Goal: Task Accomplishment & Management: Use online tool/utility

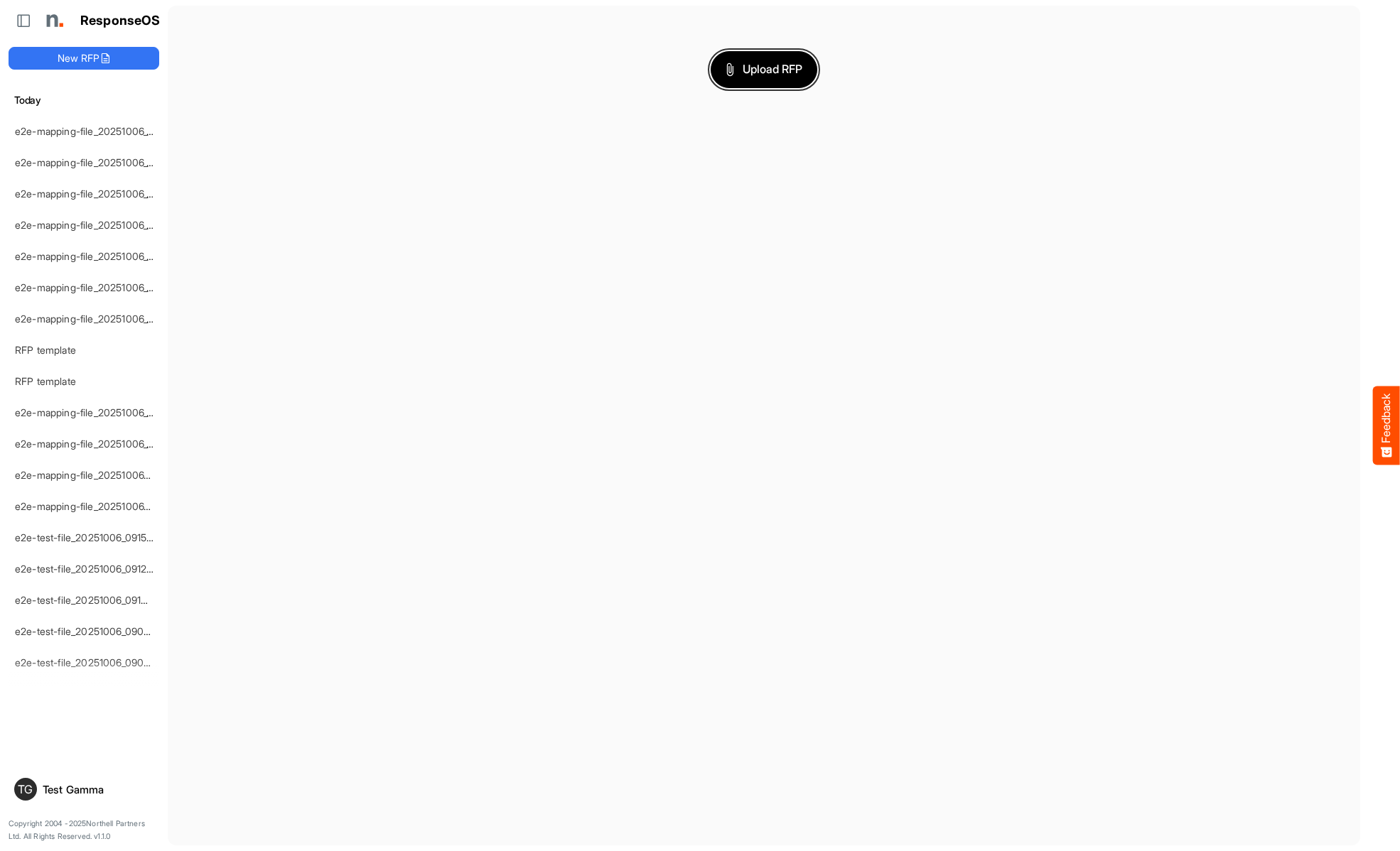
click at [764, 69] on span "Upload RFP" at bounding box center [764, 70] width 76 height 19
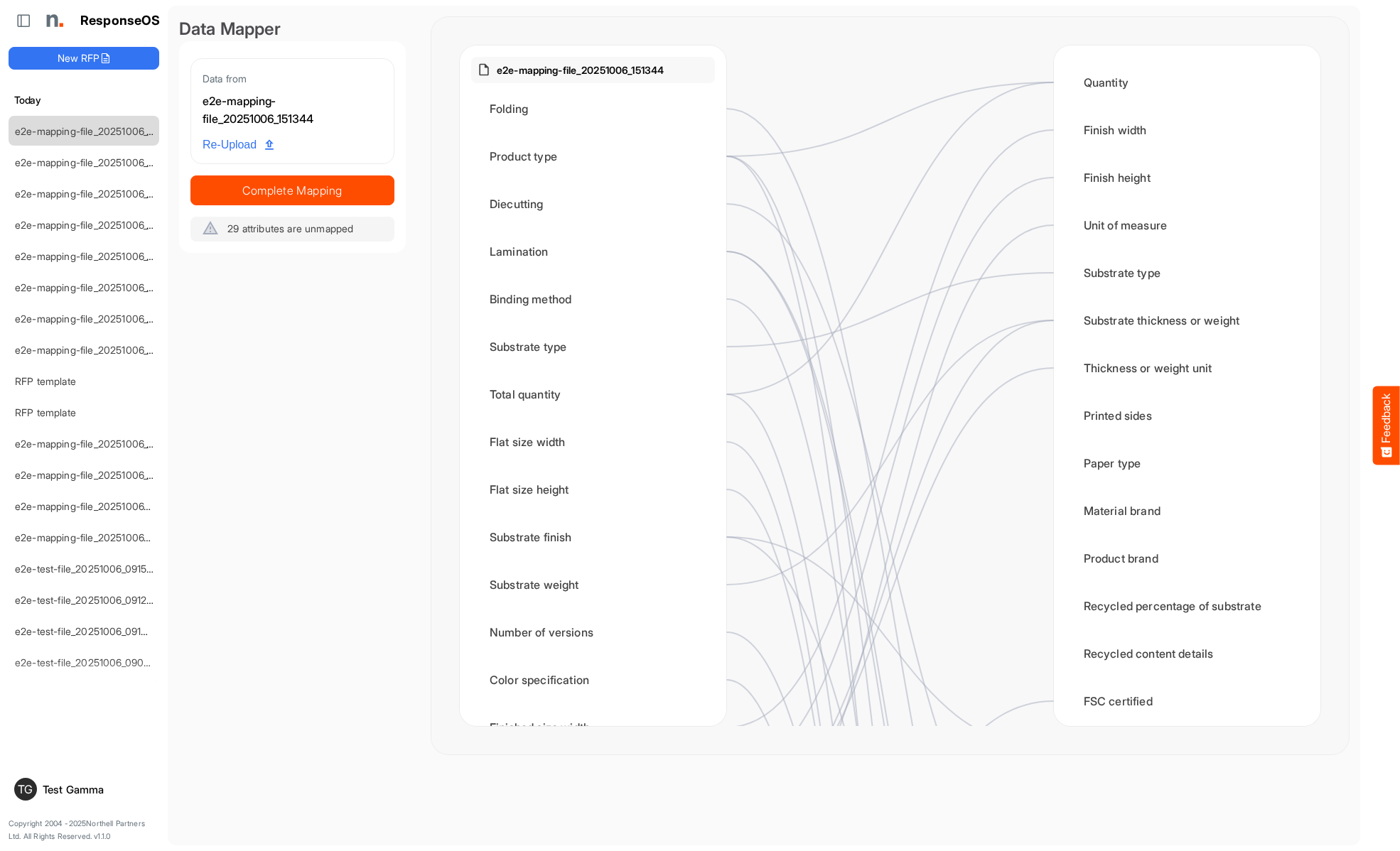
click at [597, 109] on div "Folding" at bounding box center [593, 109] width 244 height 44
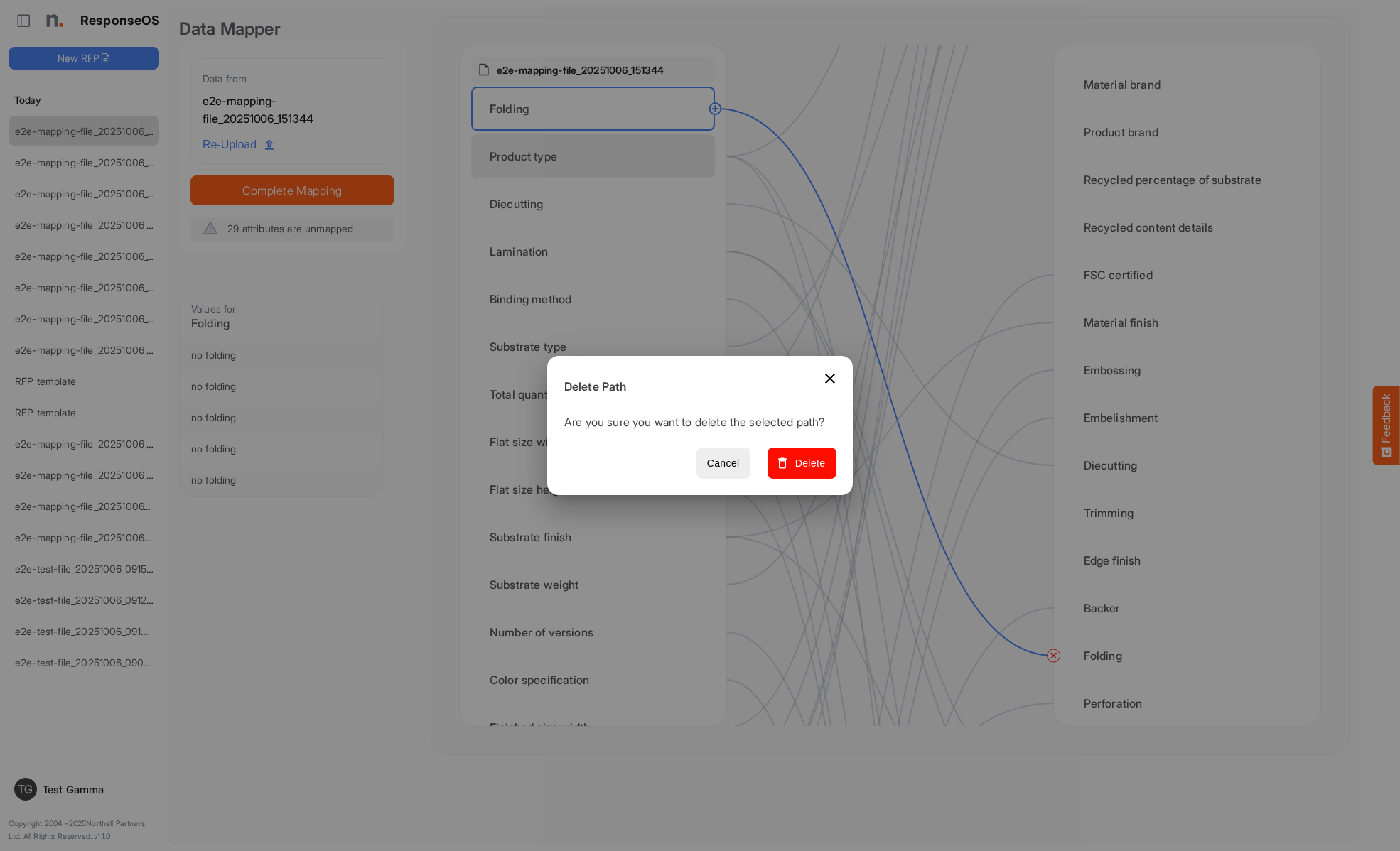
click at [806, 471] on span "Delete" at bounding box center [802, 463] width 48 height 18
click at [597, 156] on div "Product type" at bounding box center [593, 156] width 244 height 44
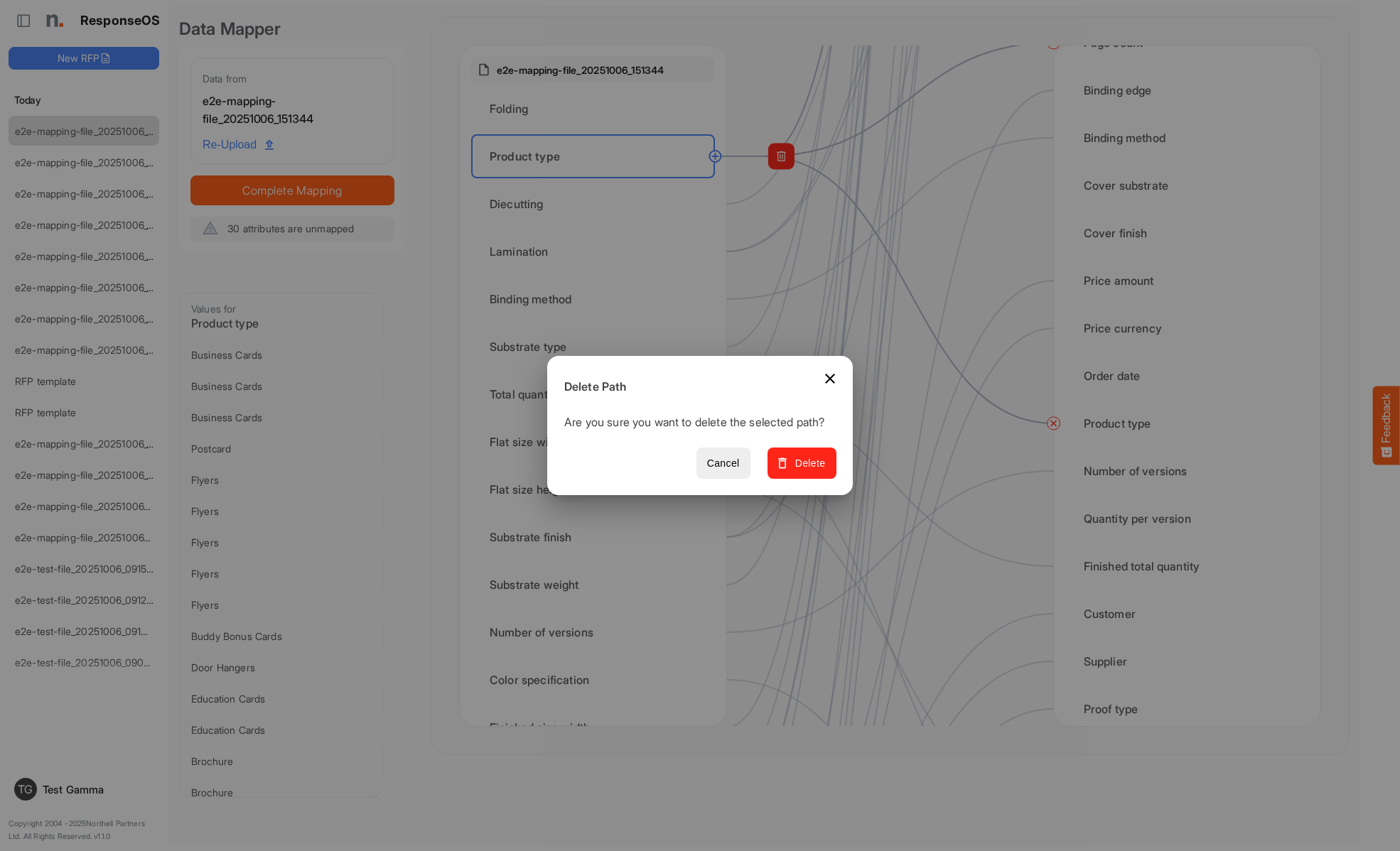
click at [806, 471] on span "Delete" at bounding box center [802, 463] width 48 height 18
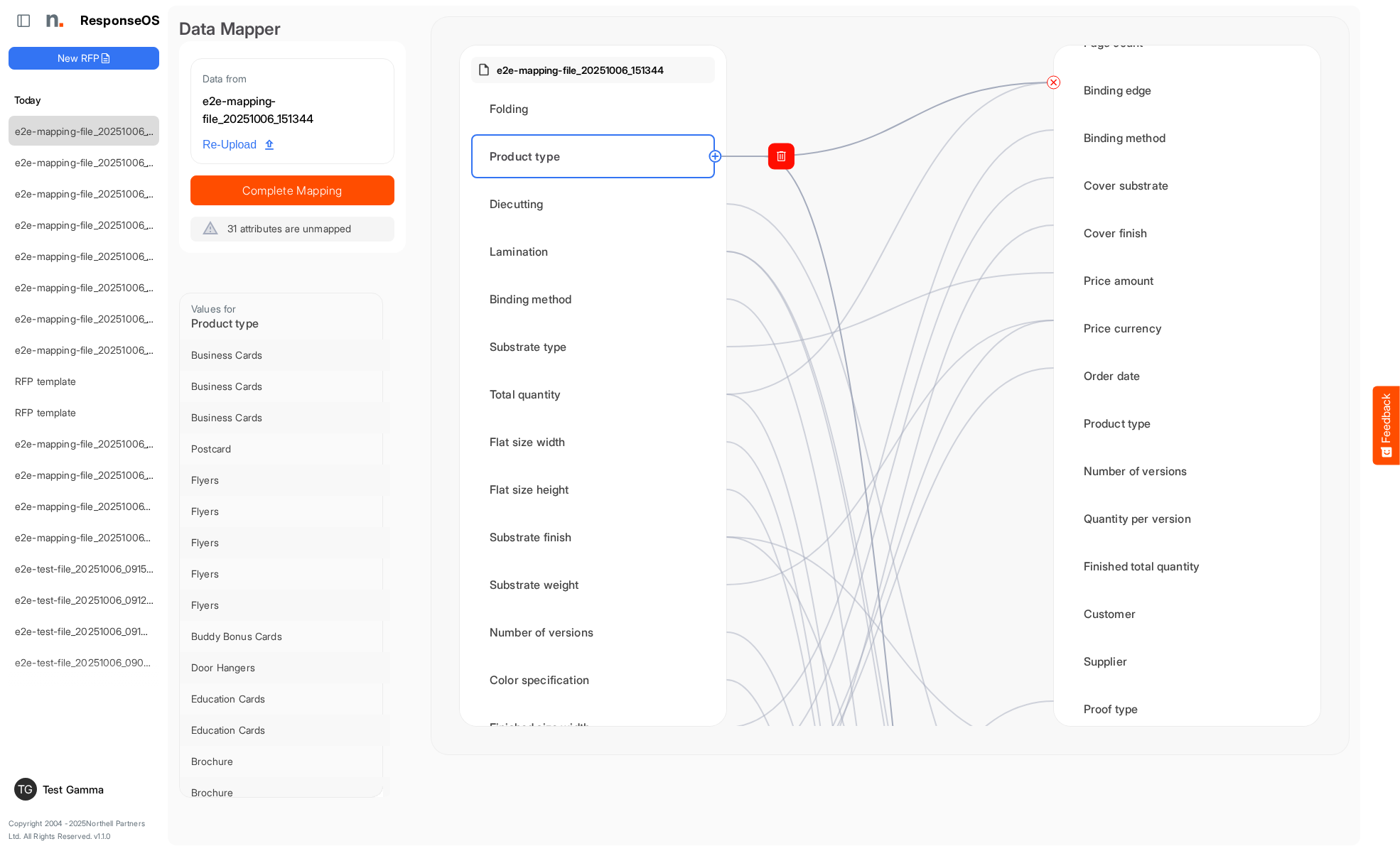
scroll to position [1136, 0]
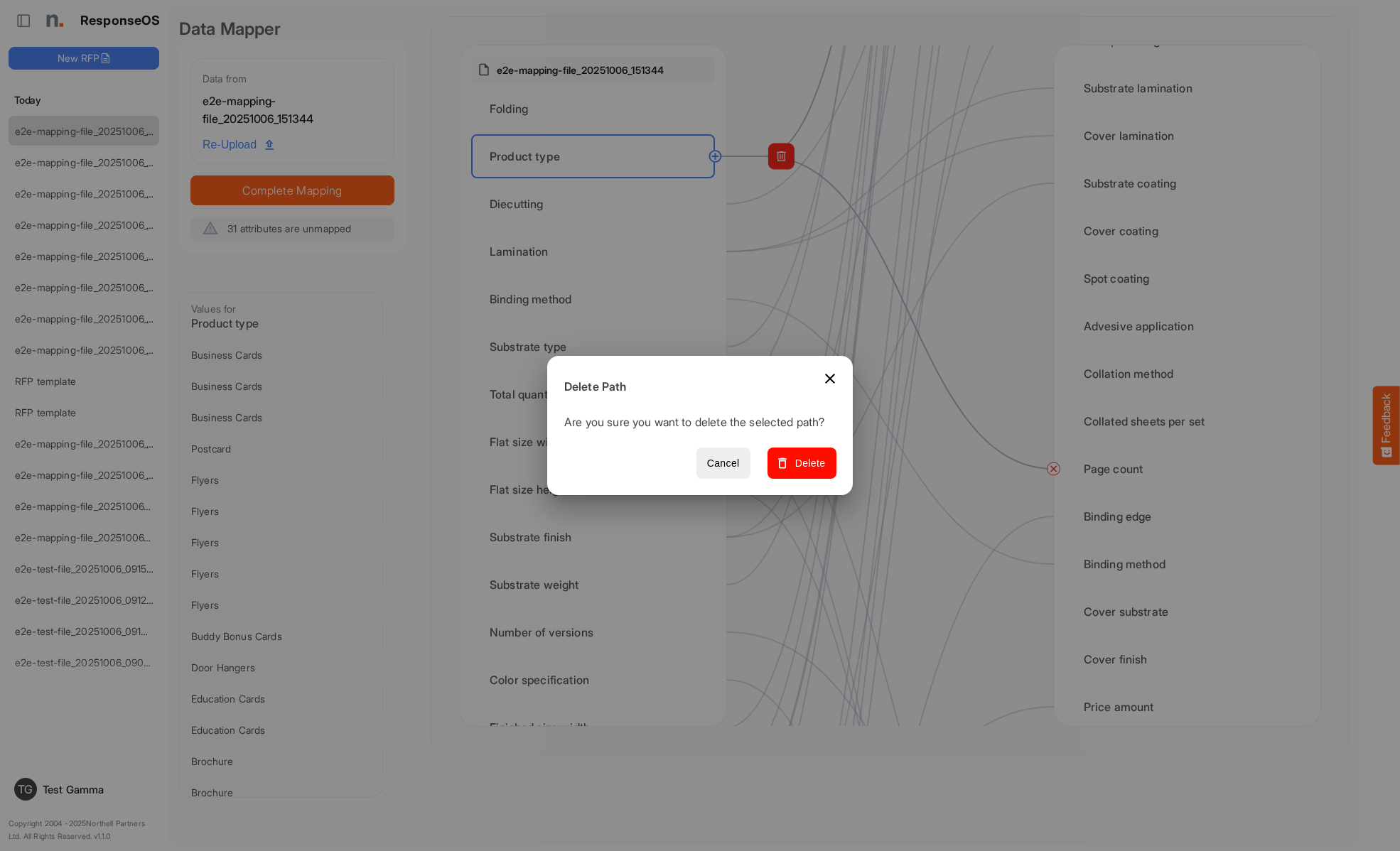
click at [806, 471] on span "Delete" at bounding box center [802, 463] width 48 height 18
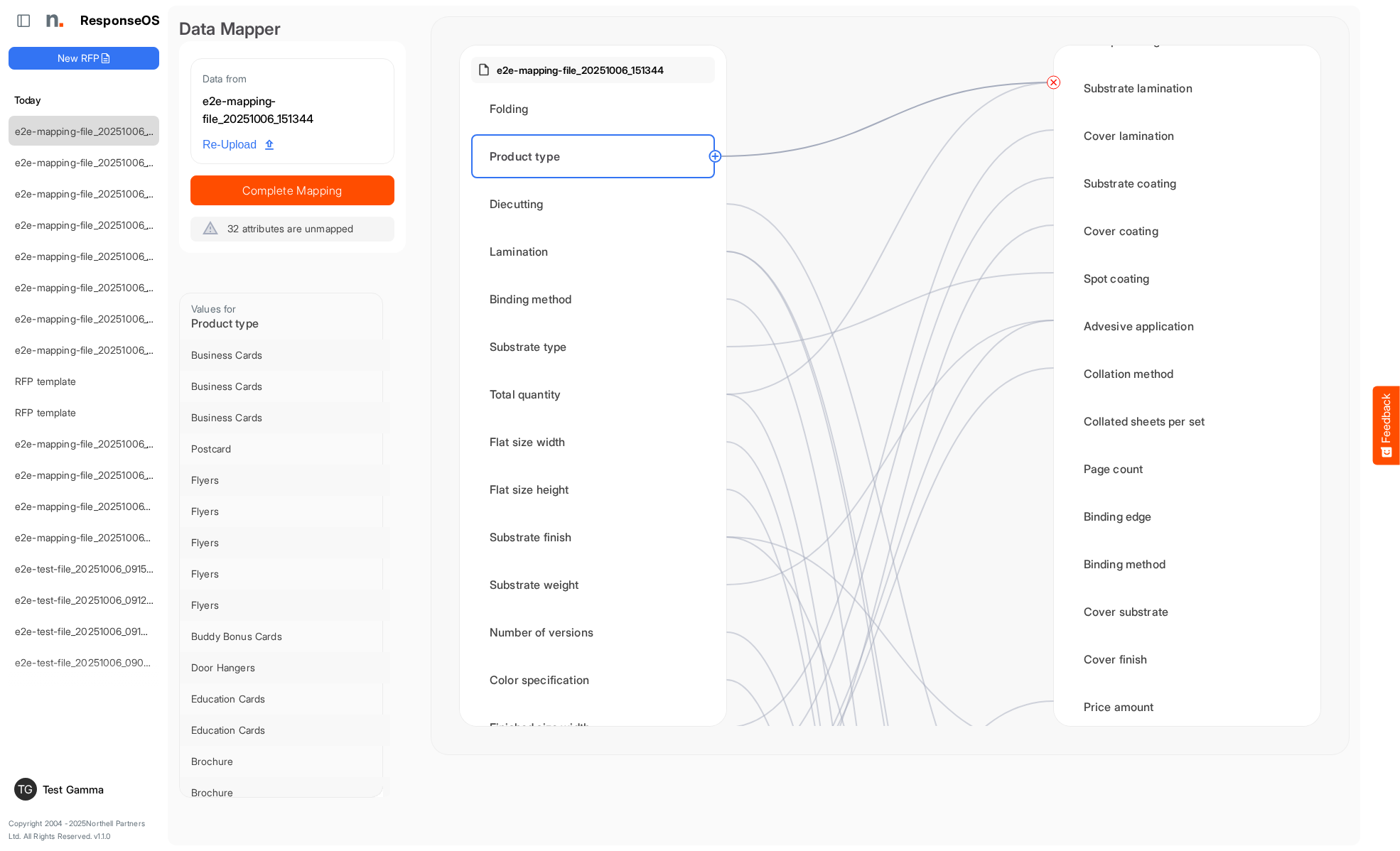
scroll to position [0, 0]
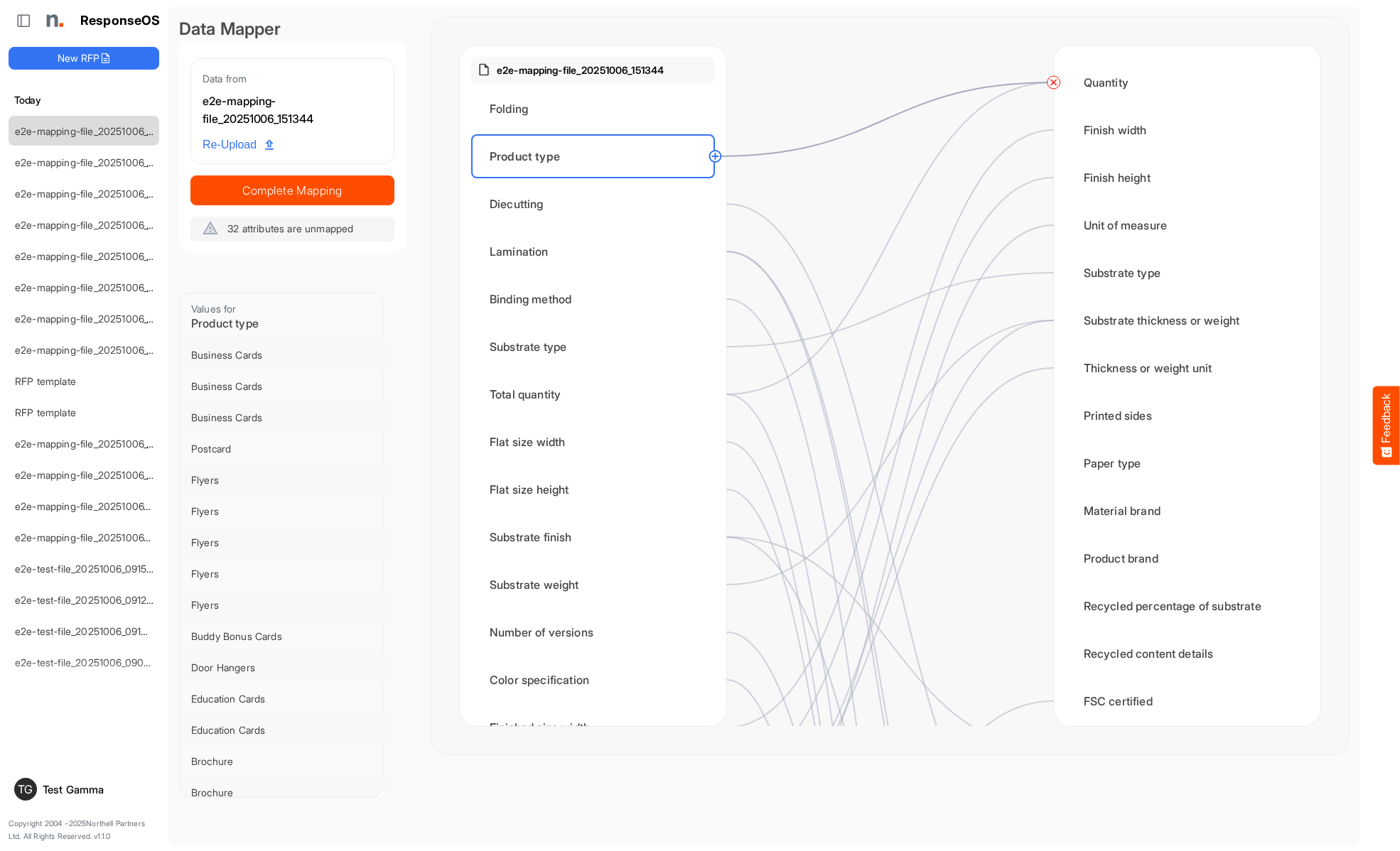
click at [1053, 82] on circle at bounding box center [1053, 82] width 17 height 17
click at [597, 204] on div "Diecutting" at bounding box center [593, 204] width 244 height 44
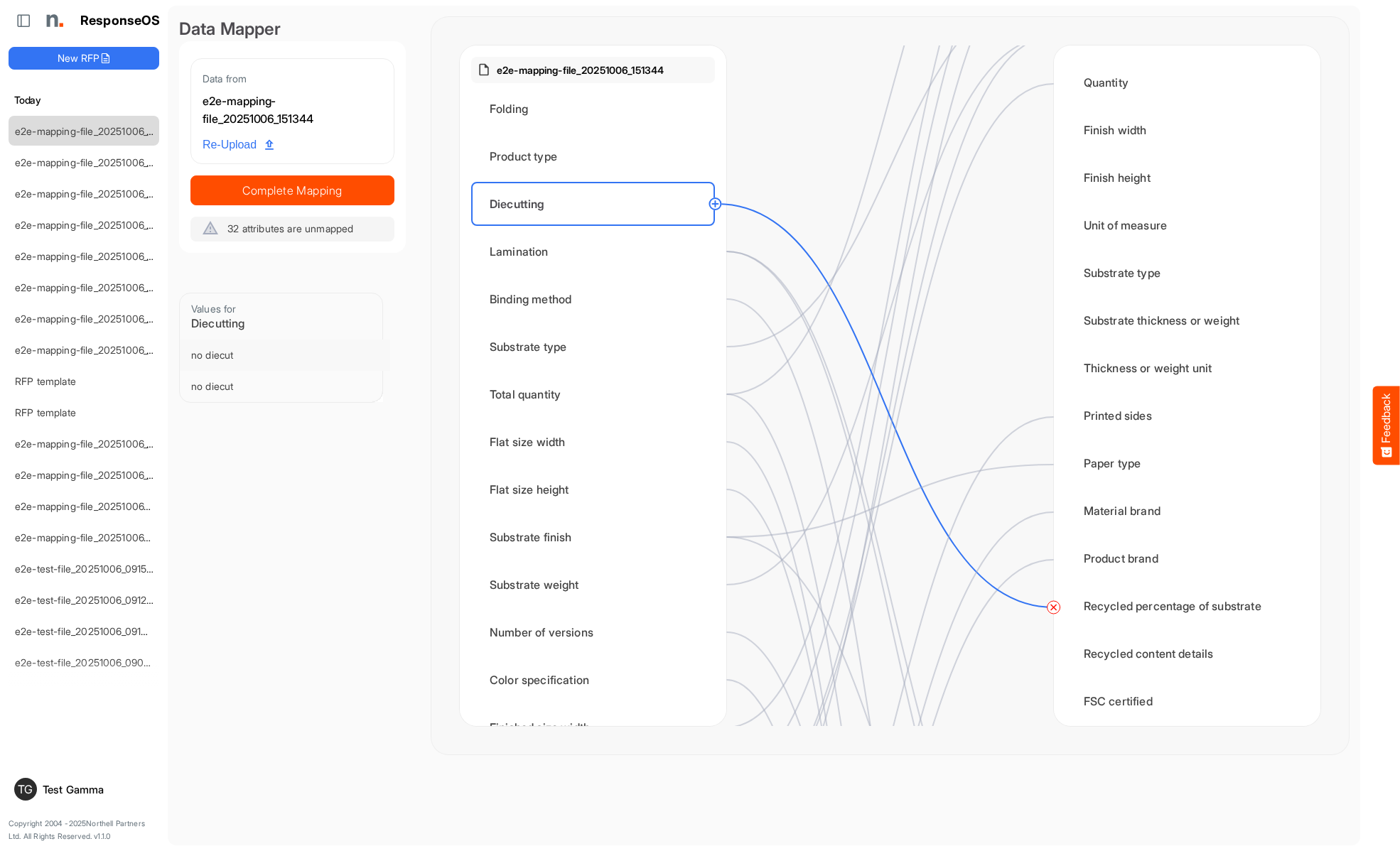
scroll to position [426, 0]
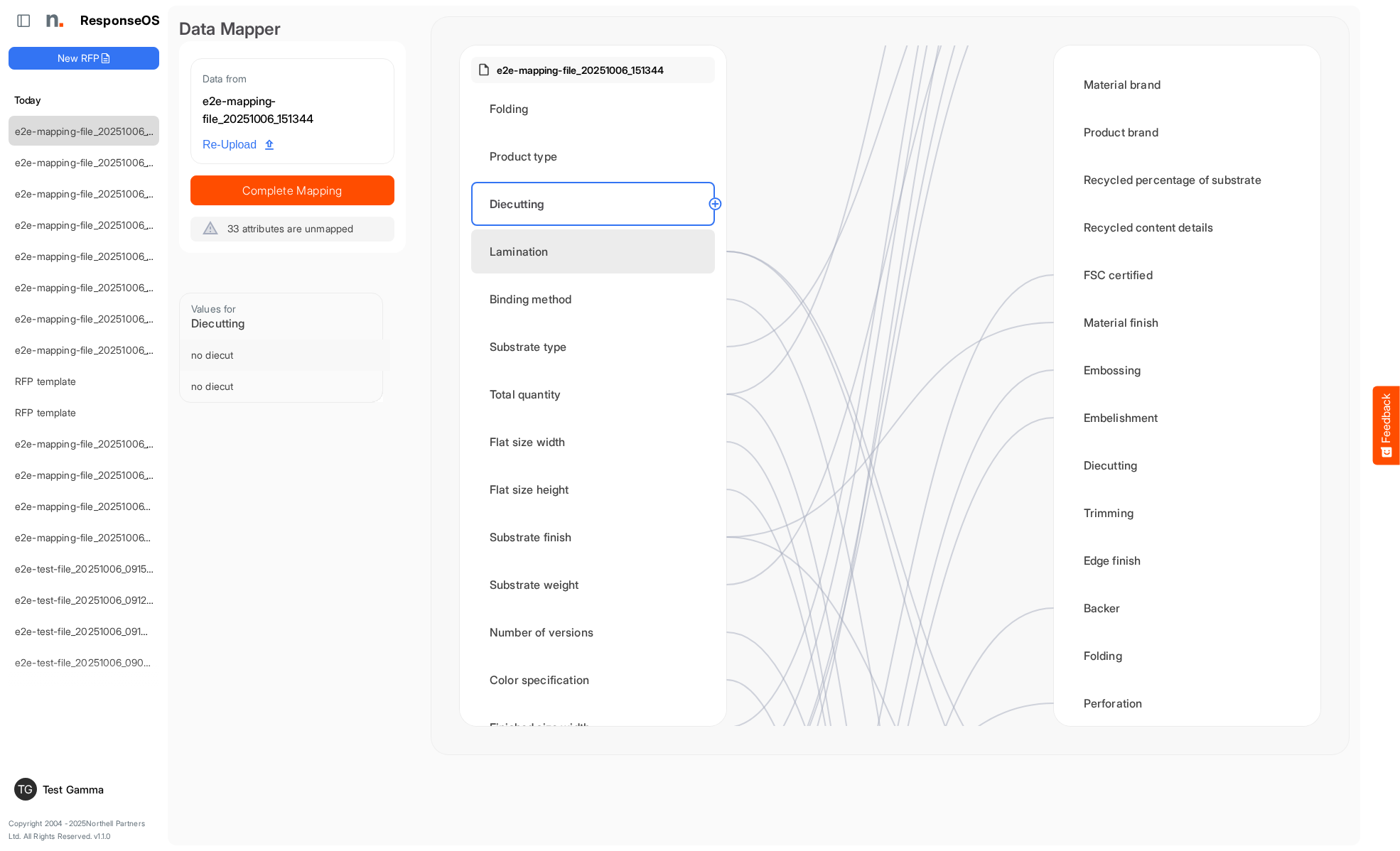
click at [597, 251] on div "Lamination" at bounding box center [593, 251] width 244 height 44
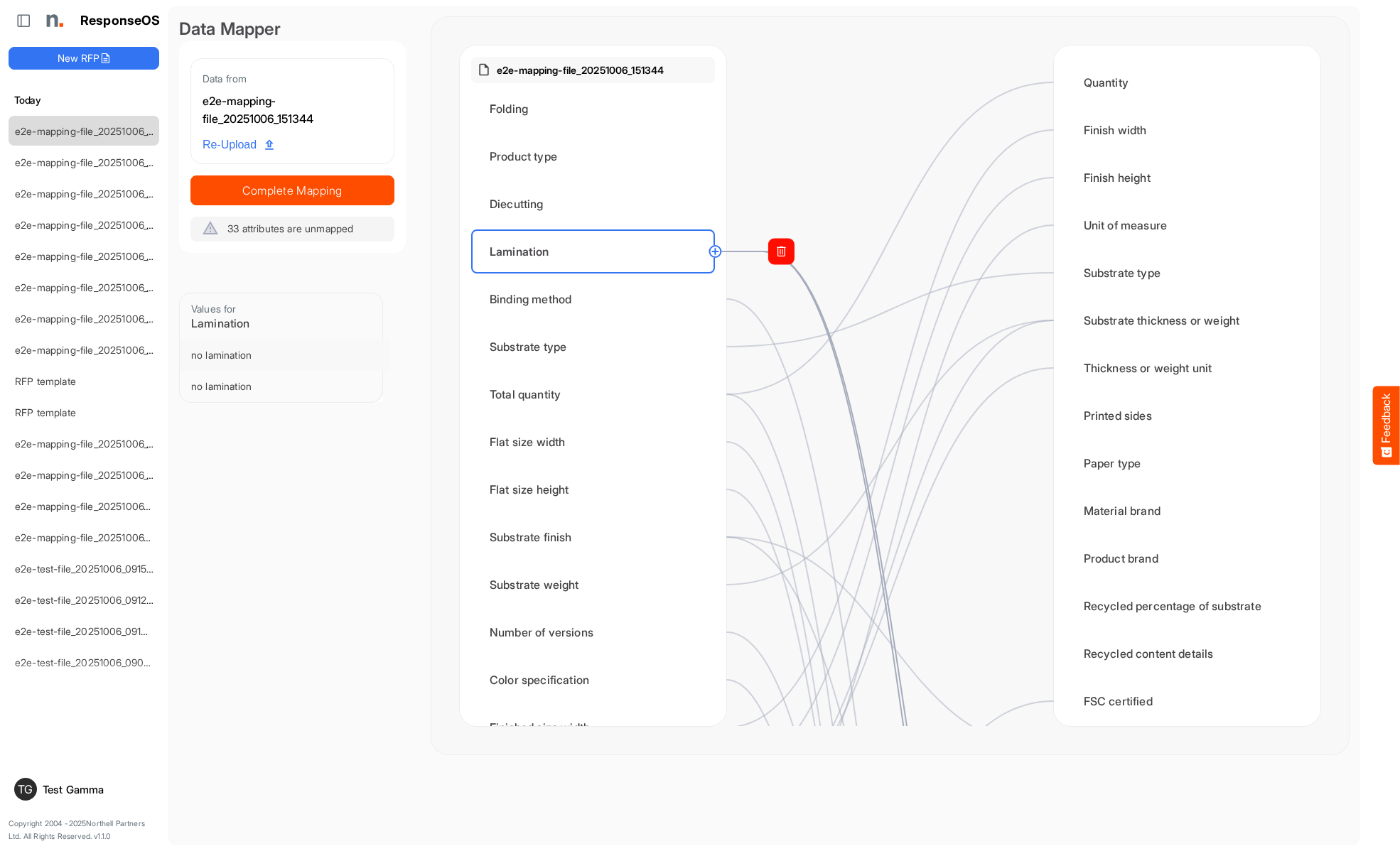
scroll to position [568, 0]
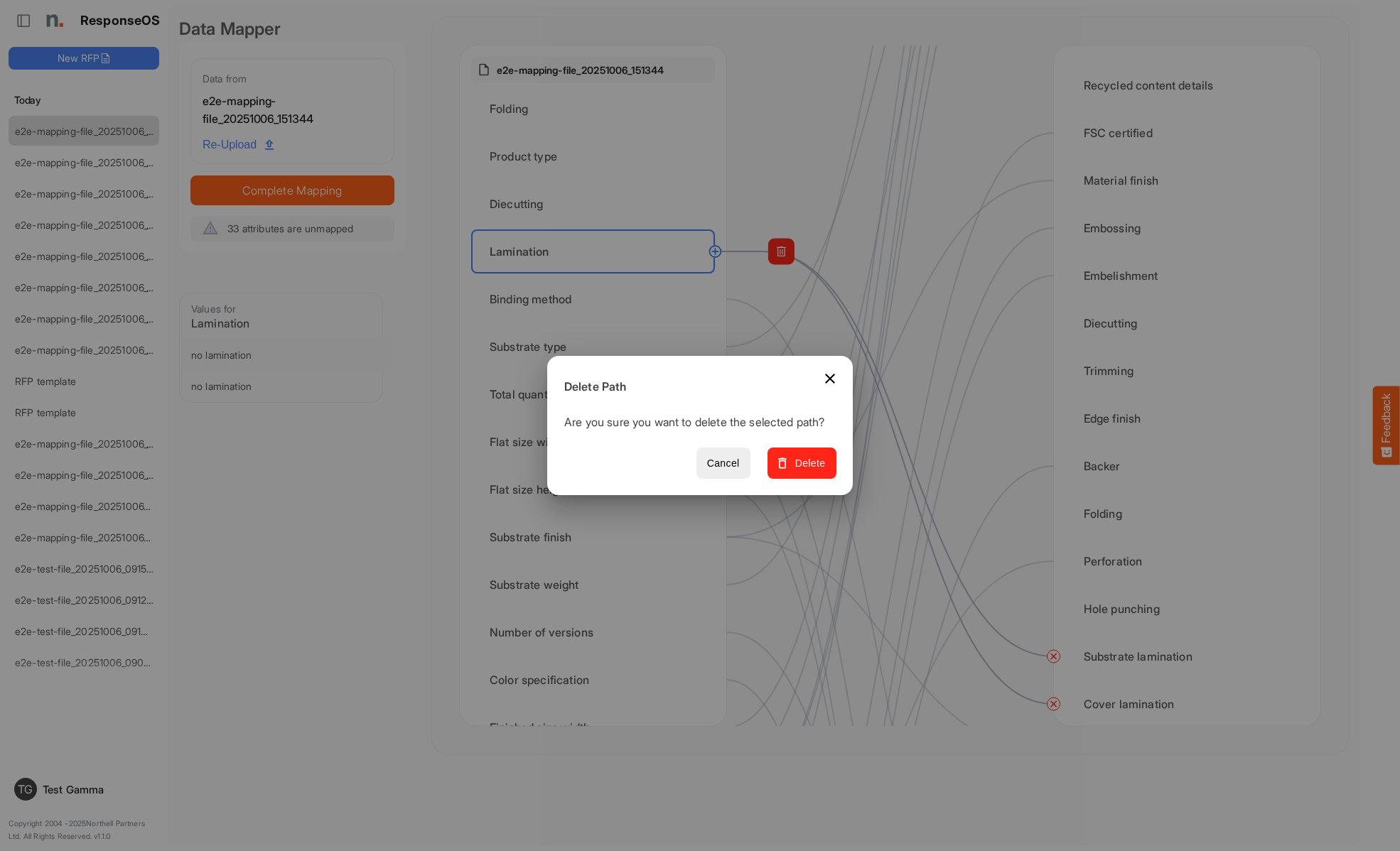
click at [806, 471] on span "Delete" at bounding box center [802, 463] width 48 height 18
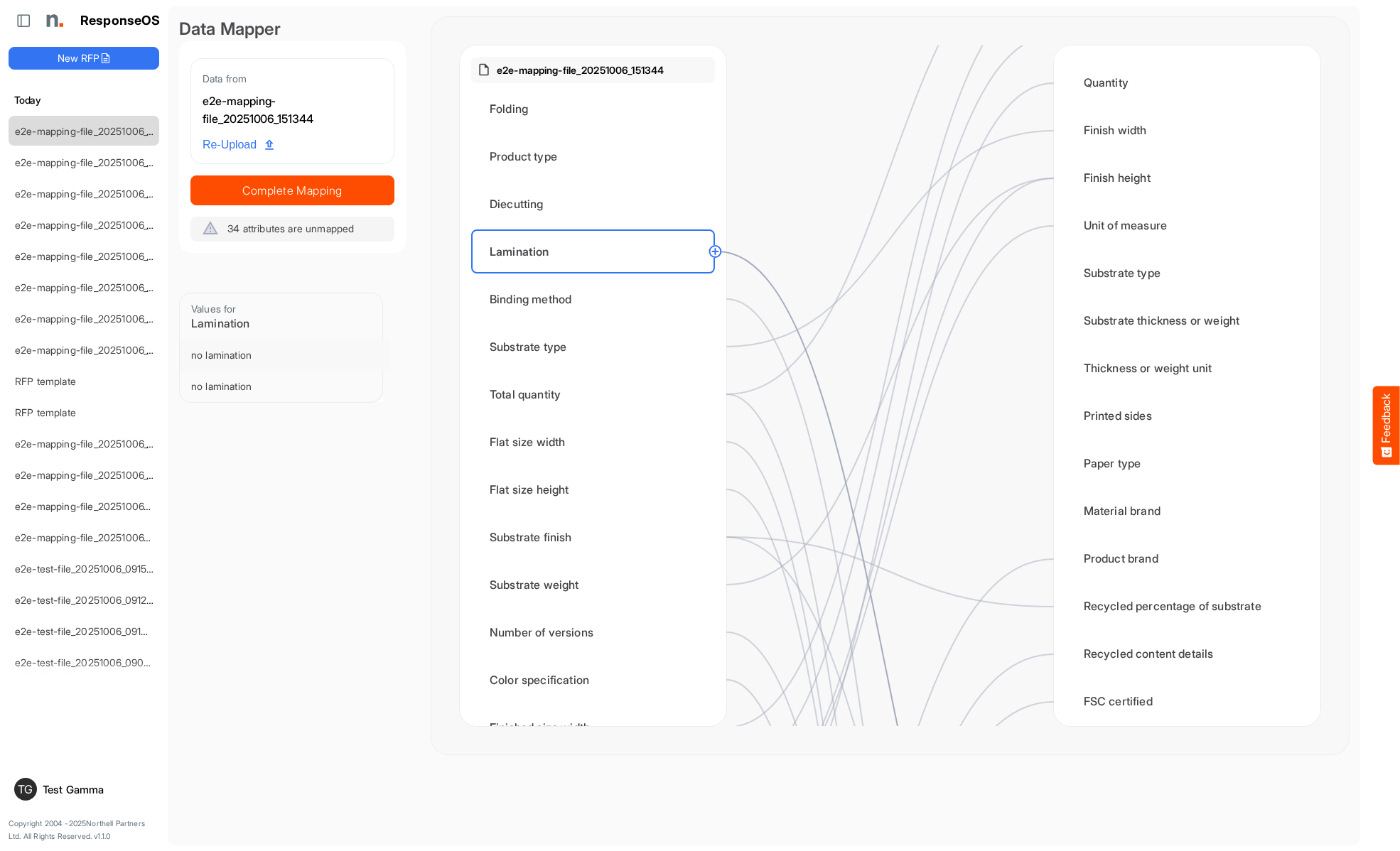
scroll to position [852, 0]
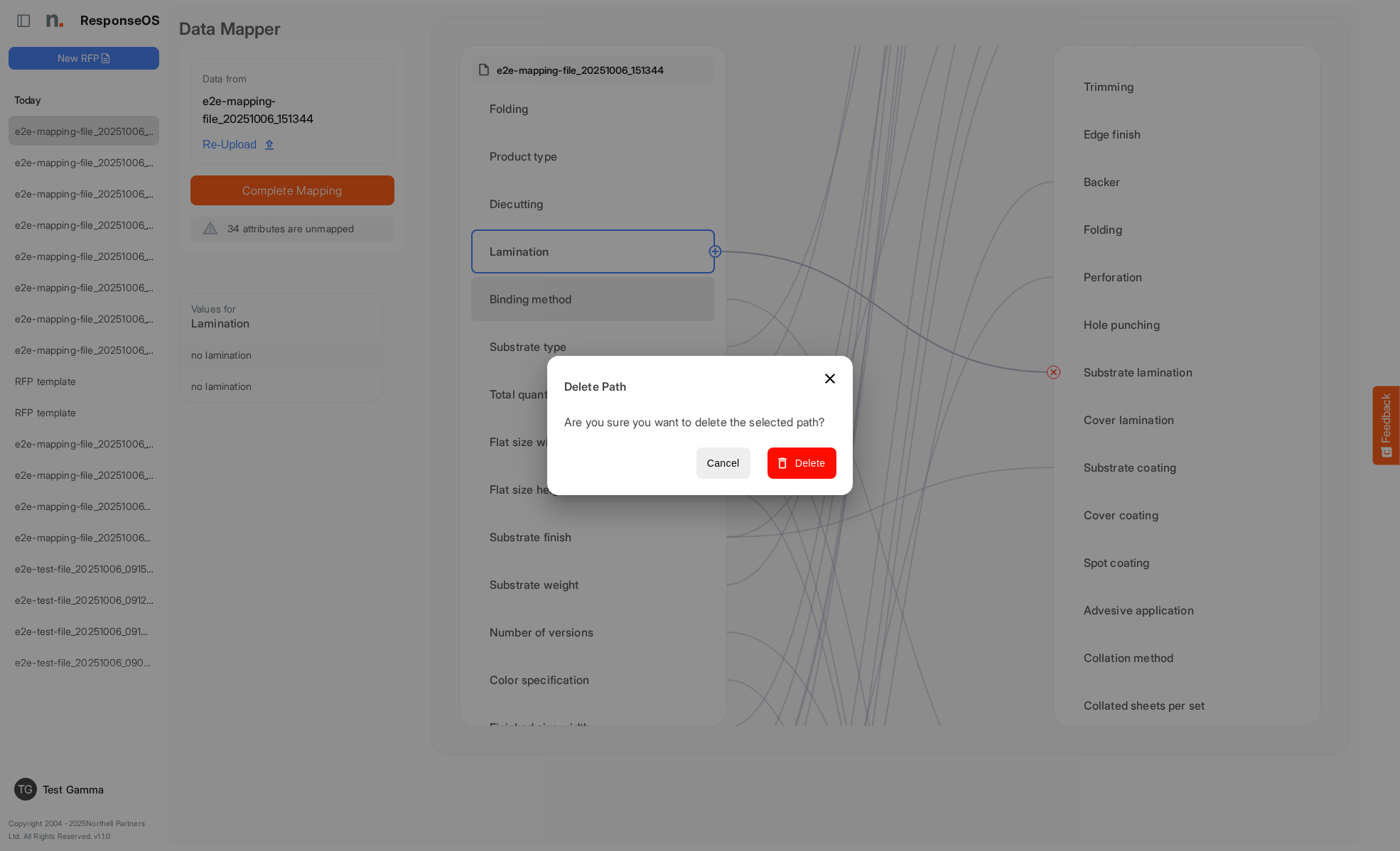
click at [806, 471] on span "Delete" at bounding box center [802, 463] width 48 height 18
click at [597, 299] on div "Binding method" at bounding box center [593, 299] width 244 height 44
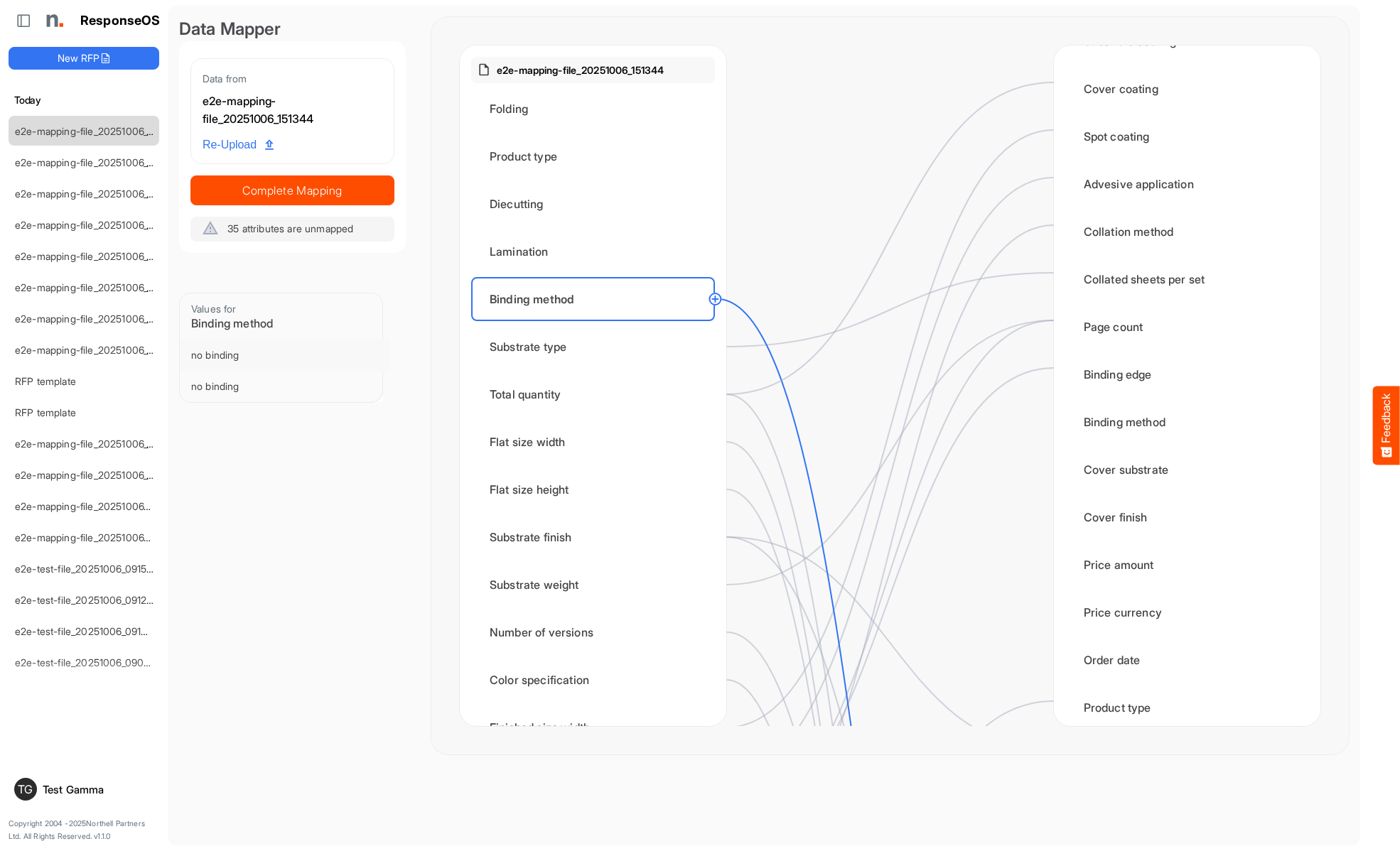
scroll to position [1421, 0]
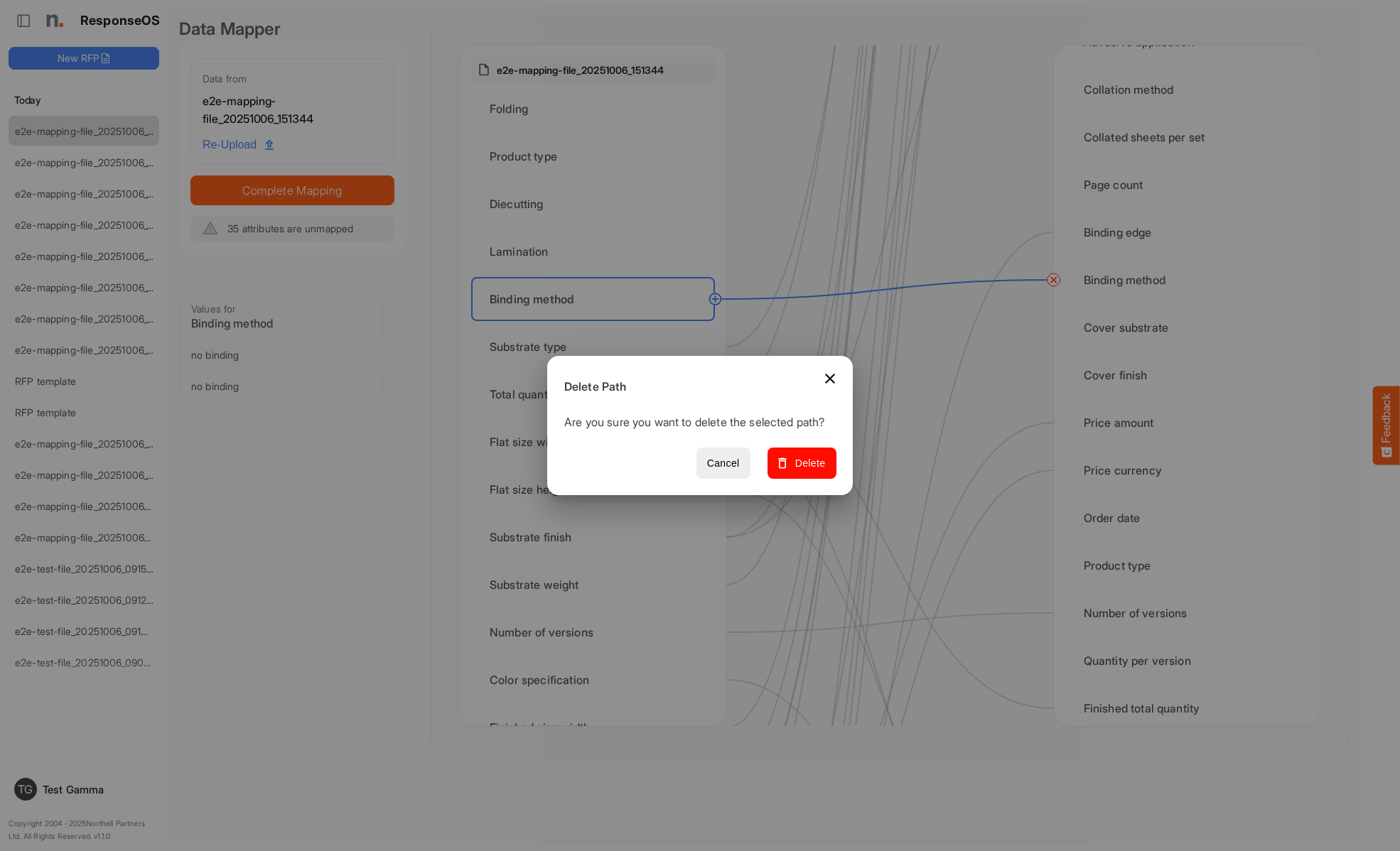
click at [806, 471] on span "Delete" at bounding box center [802, 463] width 48 height 18
click at [597, 347] on div "Substrate type" at bounding box center [593, 347] width 244 height 44
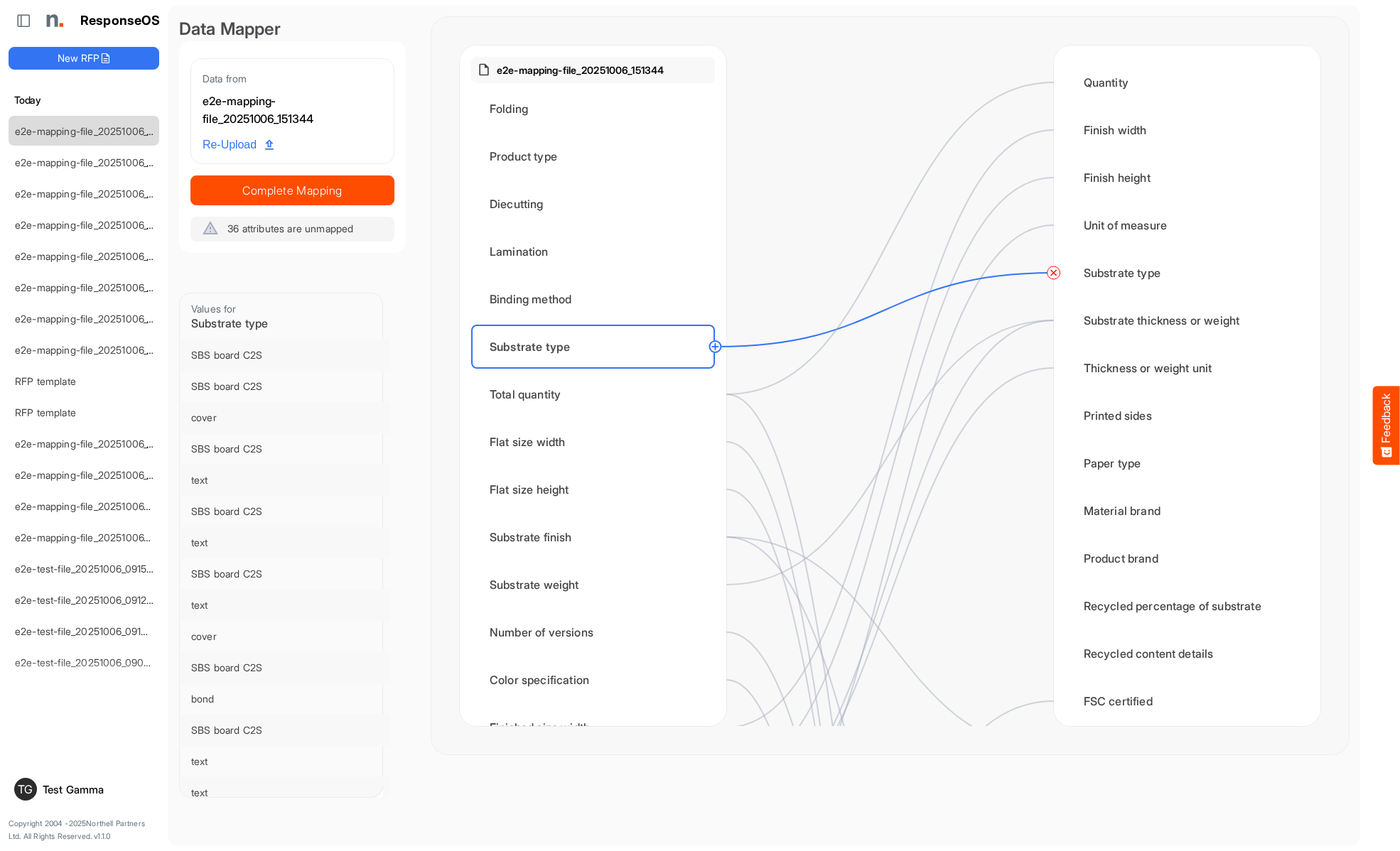
click at [1053, 272] on circle at bounding box center [1053, 272] width 17 height 17
click at [597, 394] on div "Total quantity" at bounding box center [593, 394] width 244 height 44
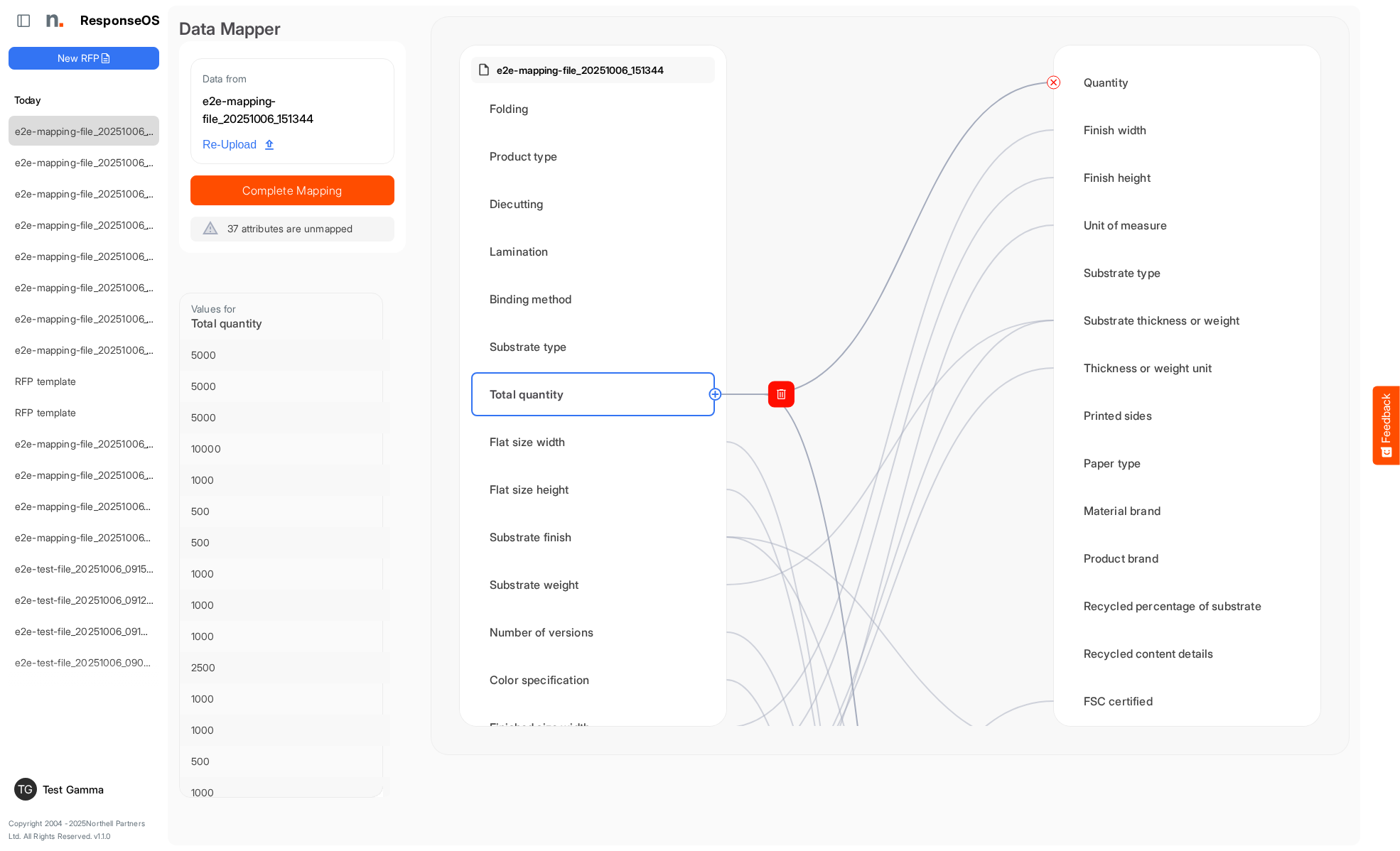
scroll to position [1421, 0]
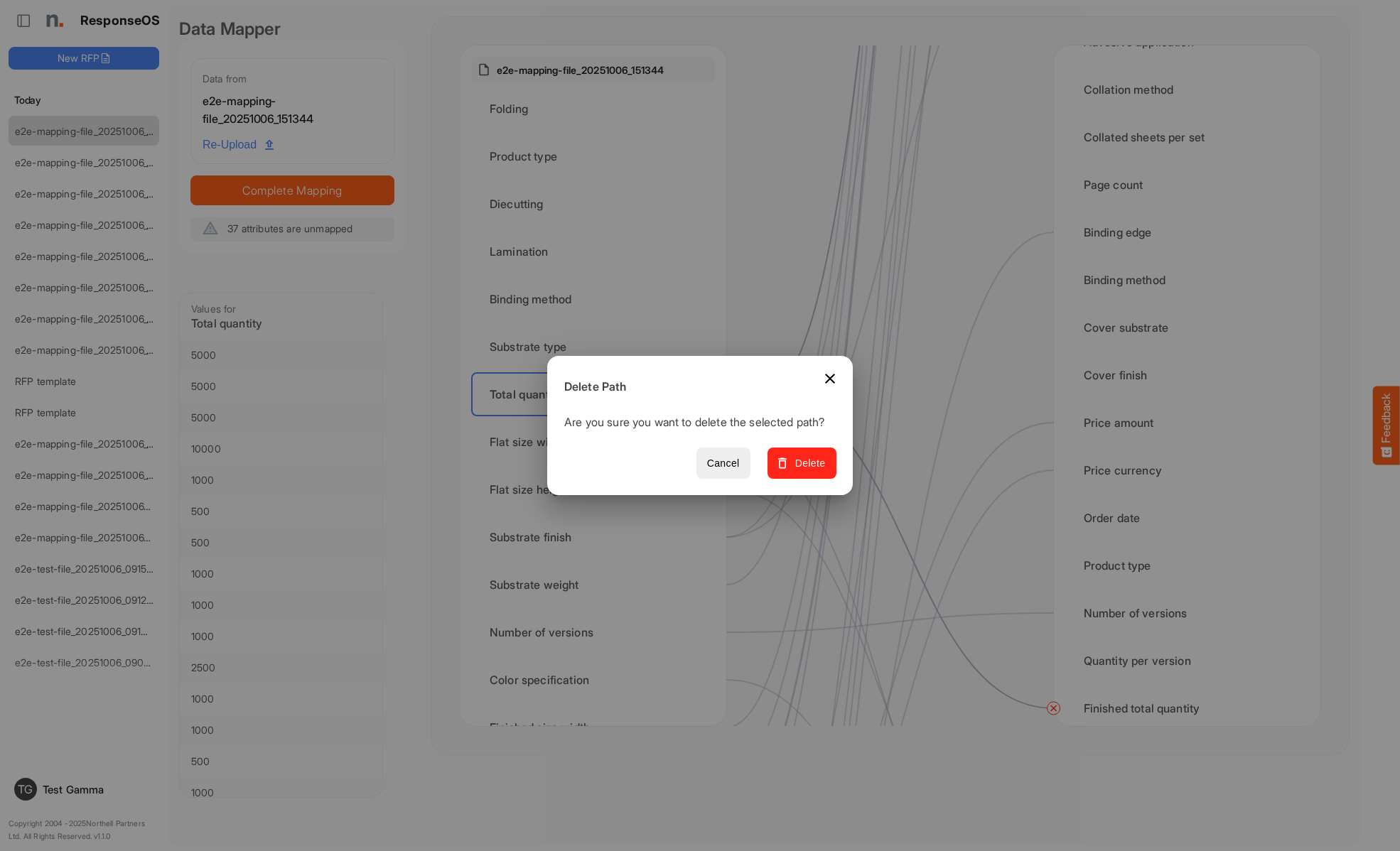
click at [806, 471] on span "Delete" at bounding box center [802, 463] width 48 height 18
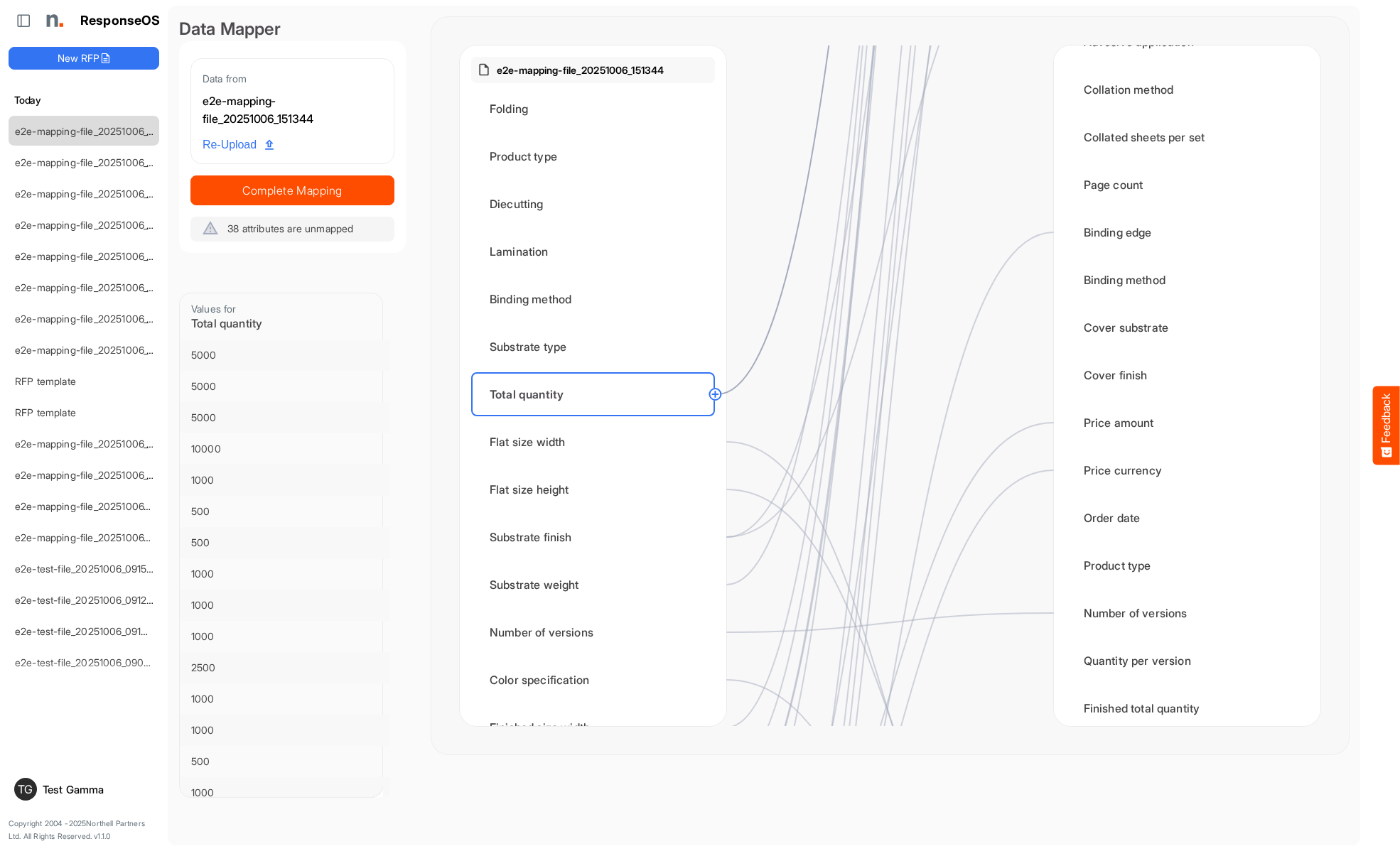
scroll to position [0, 0]
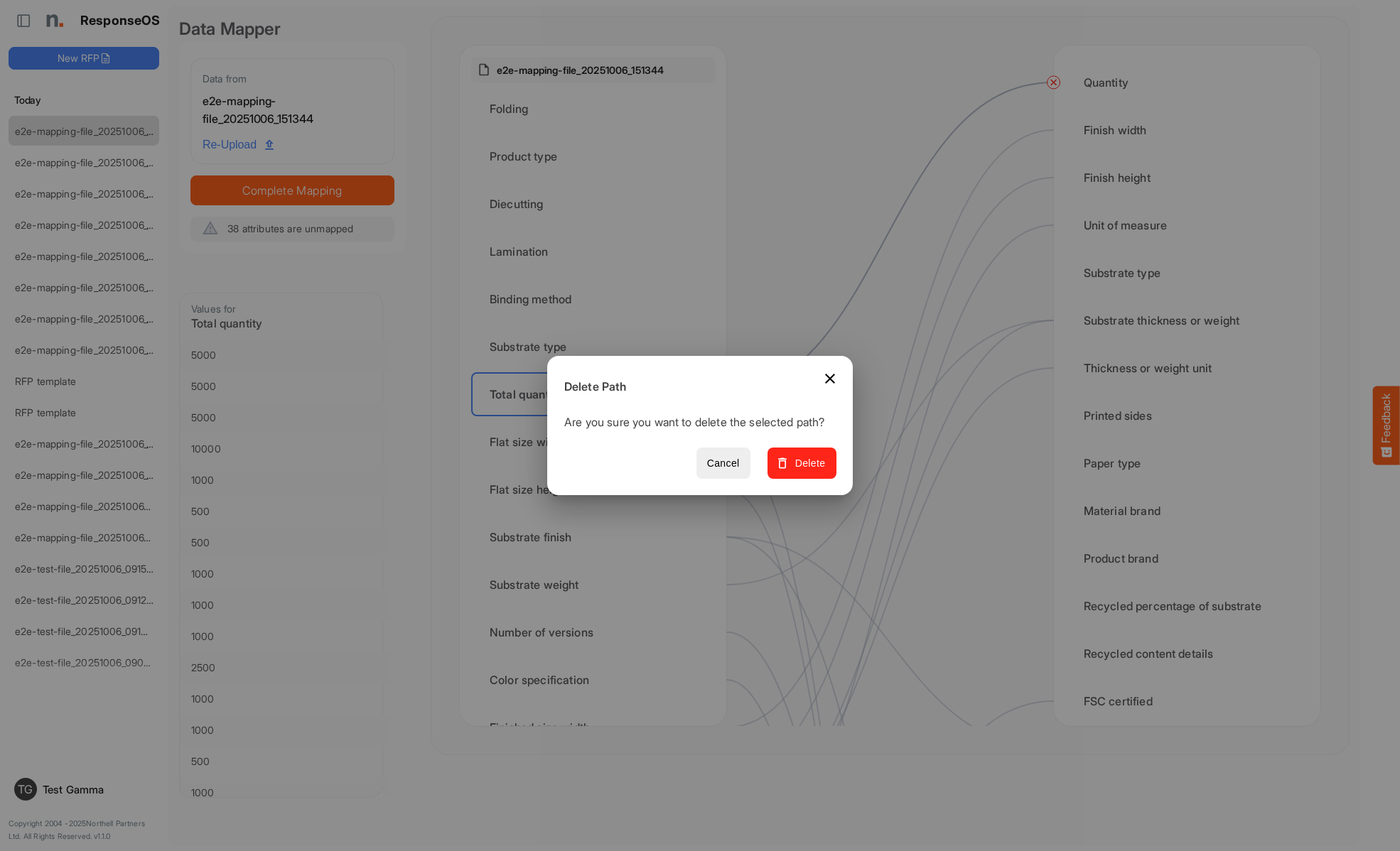
click at [806, 471] on span "Delete" at bounding box center [802, 463] width 48 height 18
click at [597, 442] on div "Flat size width" at bounding box center [593, 442] width 244 height 44
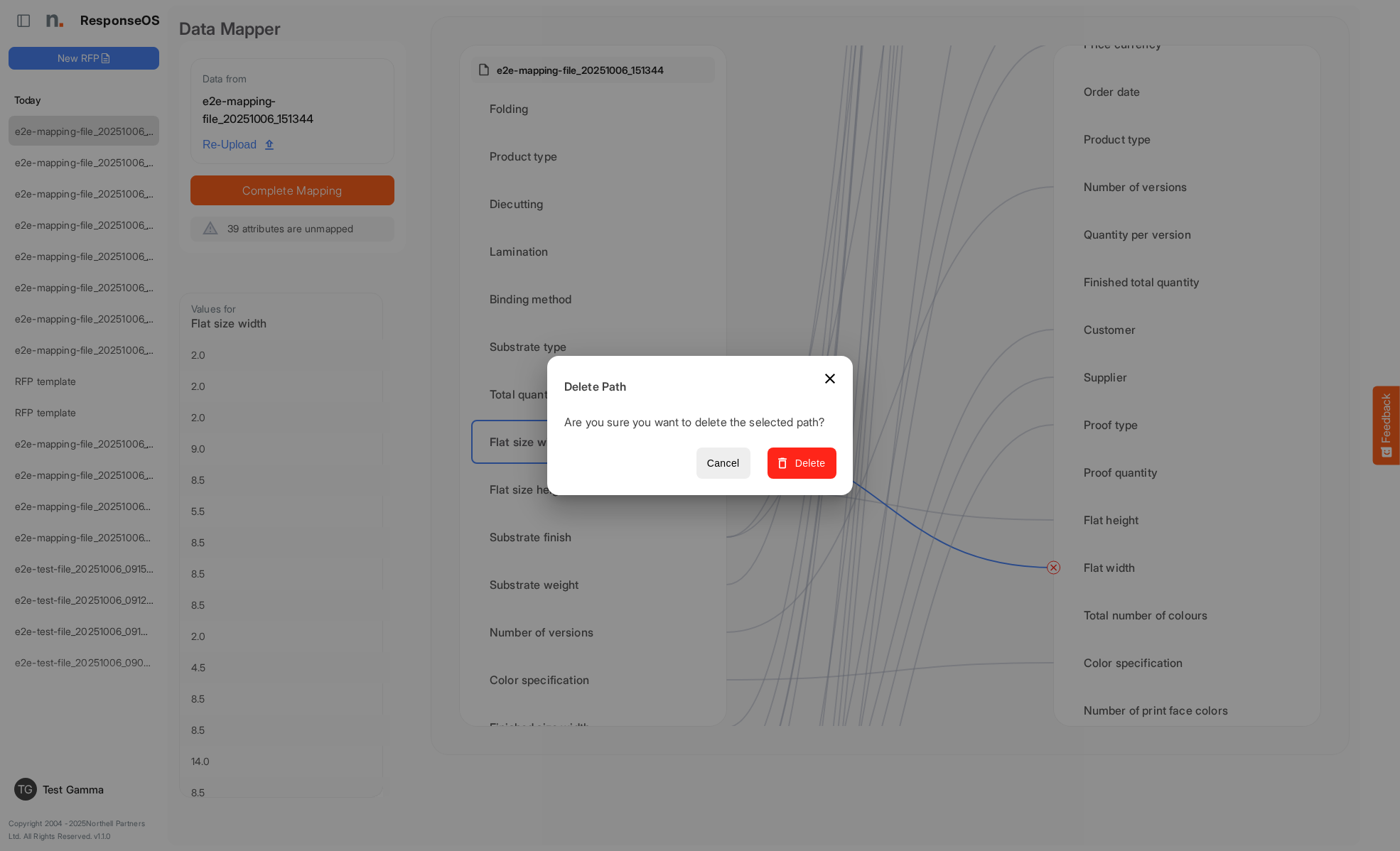
click at [806, 471] on span "Delete" at bounding box center [802, 463] width 48 height 18
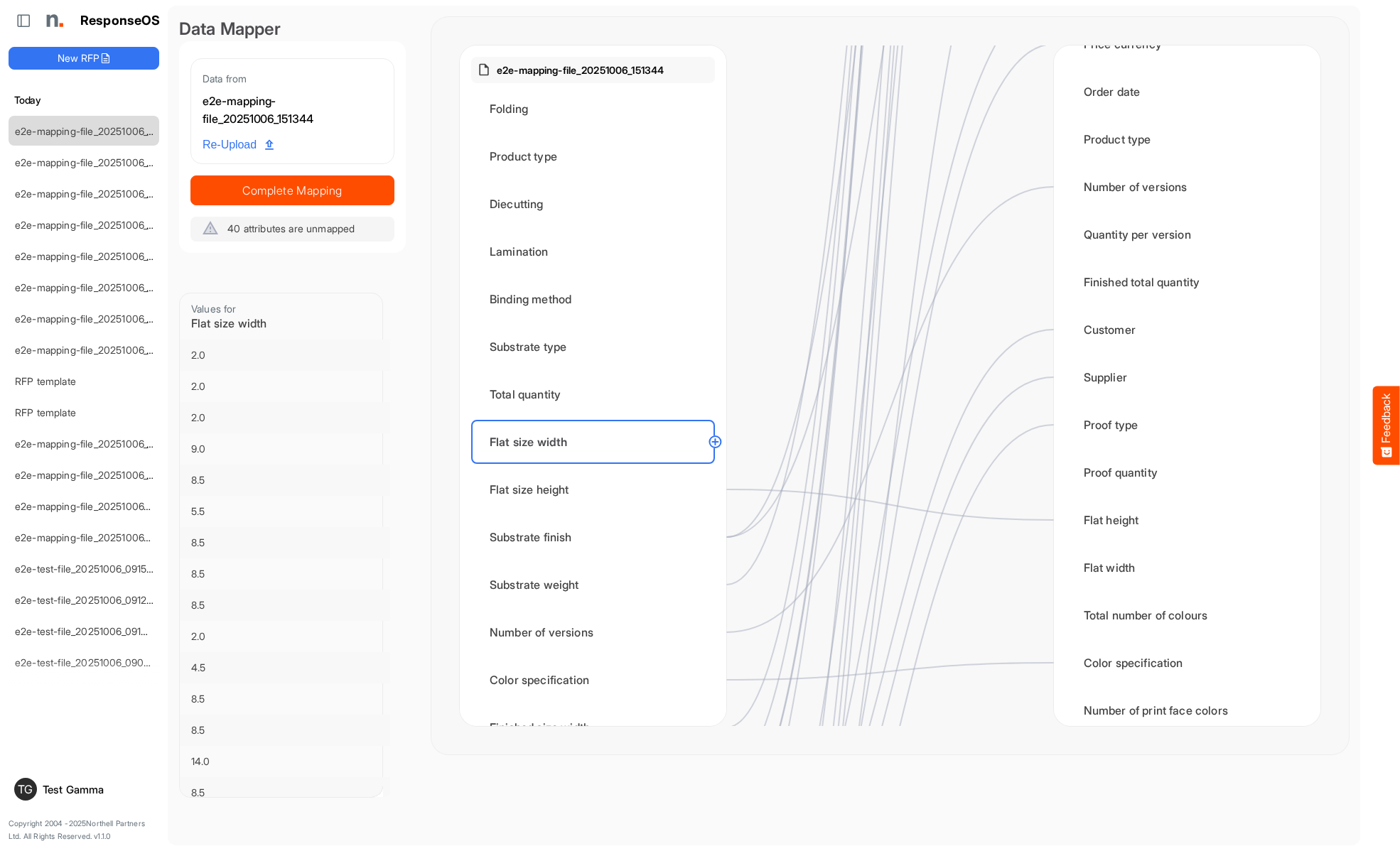
click at [597, 489] on div "Flat size height" at bounding box center [593, 489] width 244 height 44
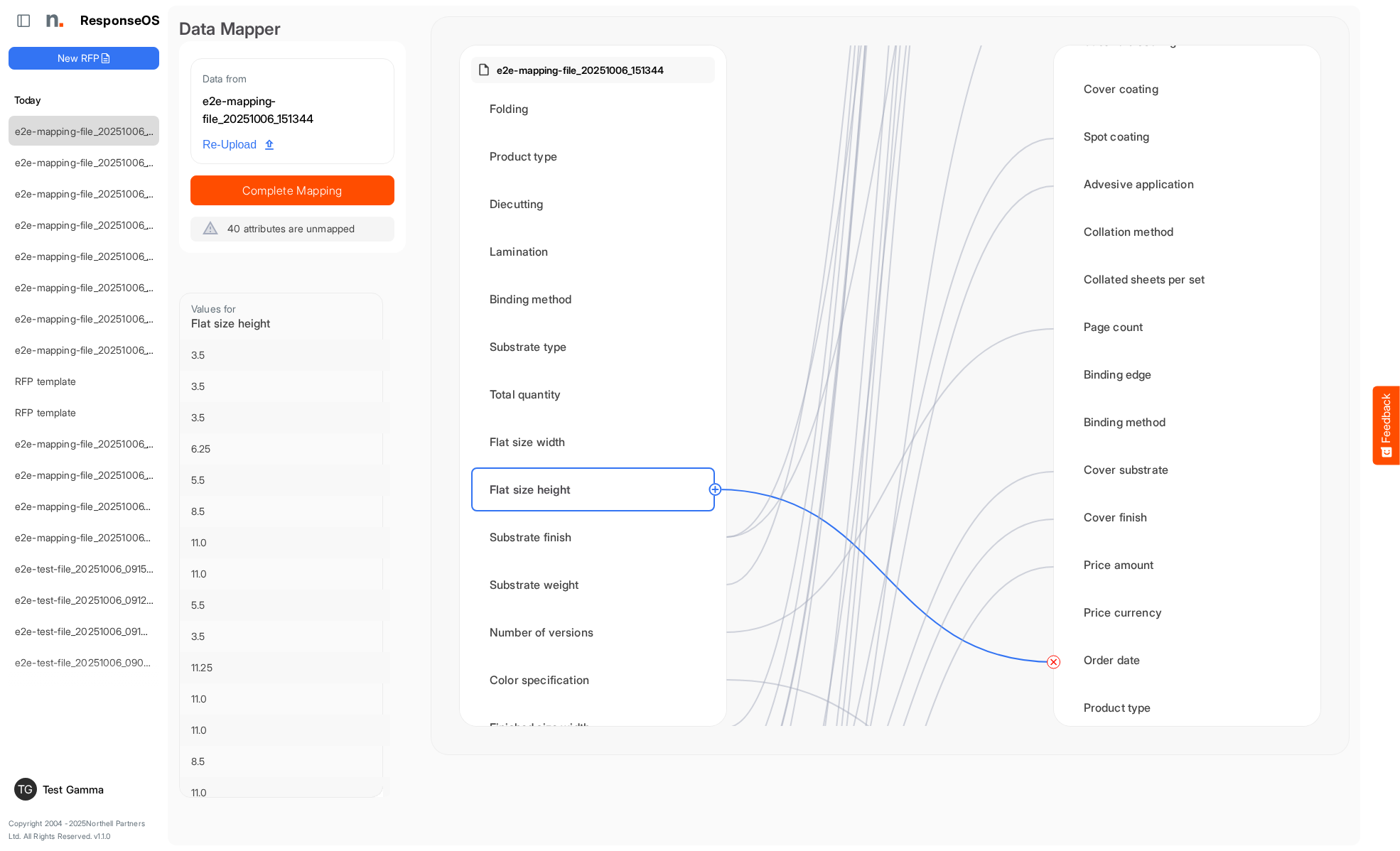
click at [1053, 662] on circle at bounding box center [1053, 662] width 17 height 17
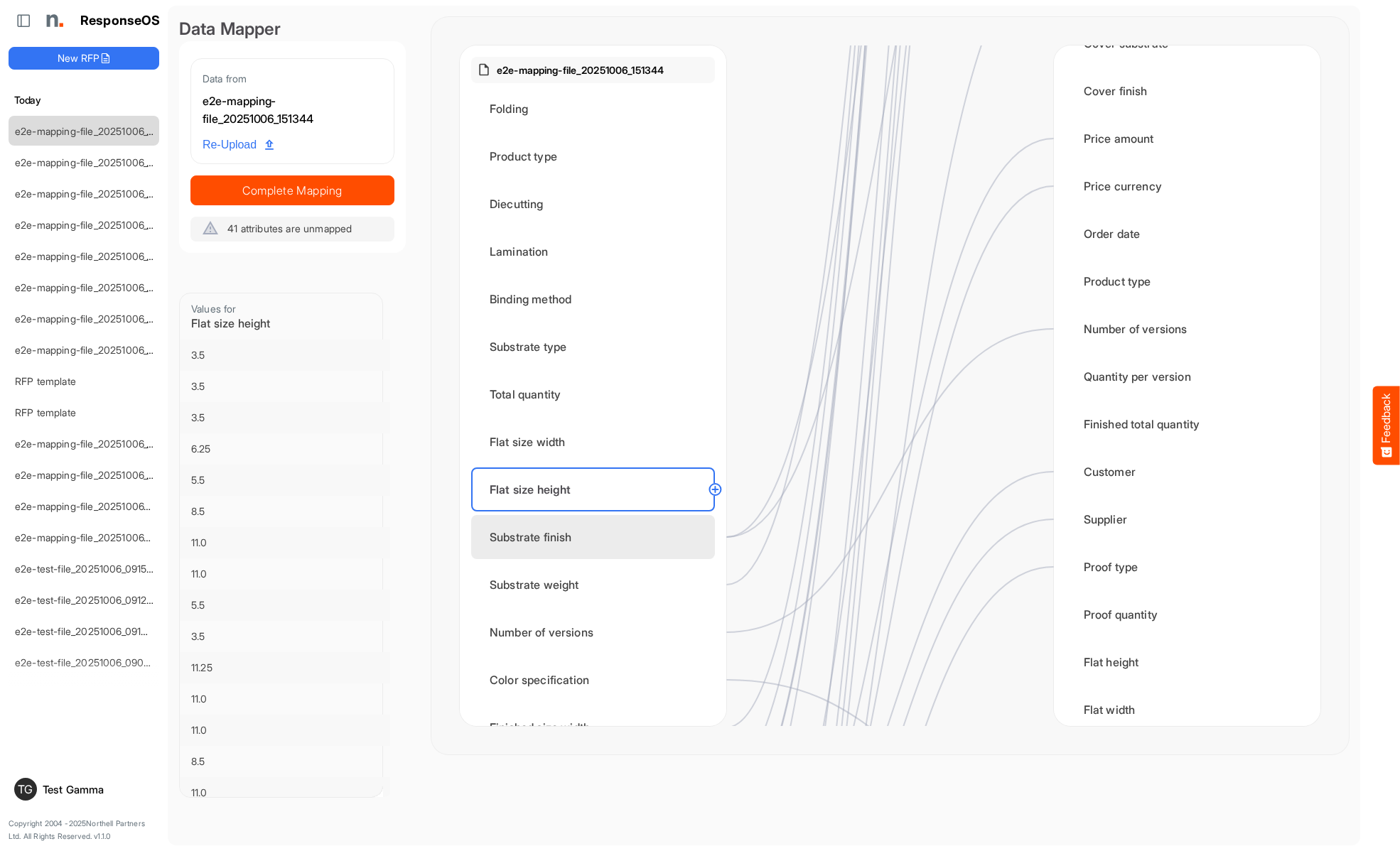
click at [597, 537] on div "Substrate finish" at bounding box center [593, 537] width 244 height 44
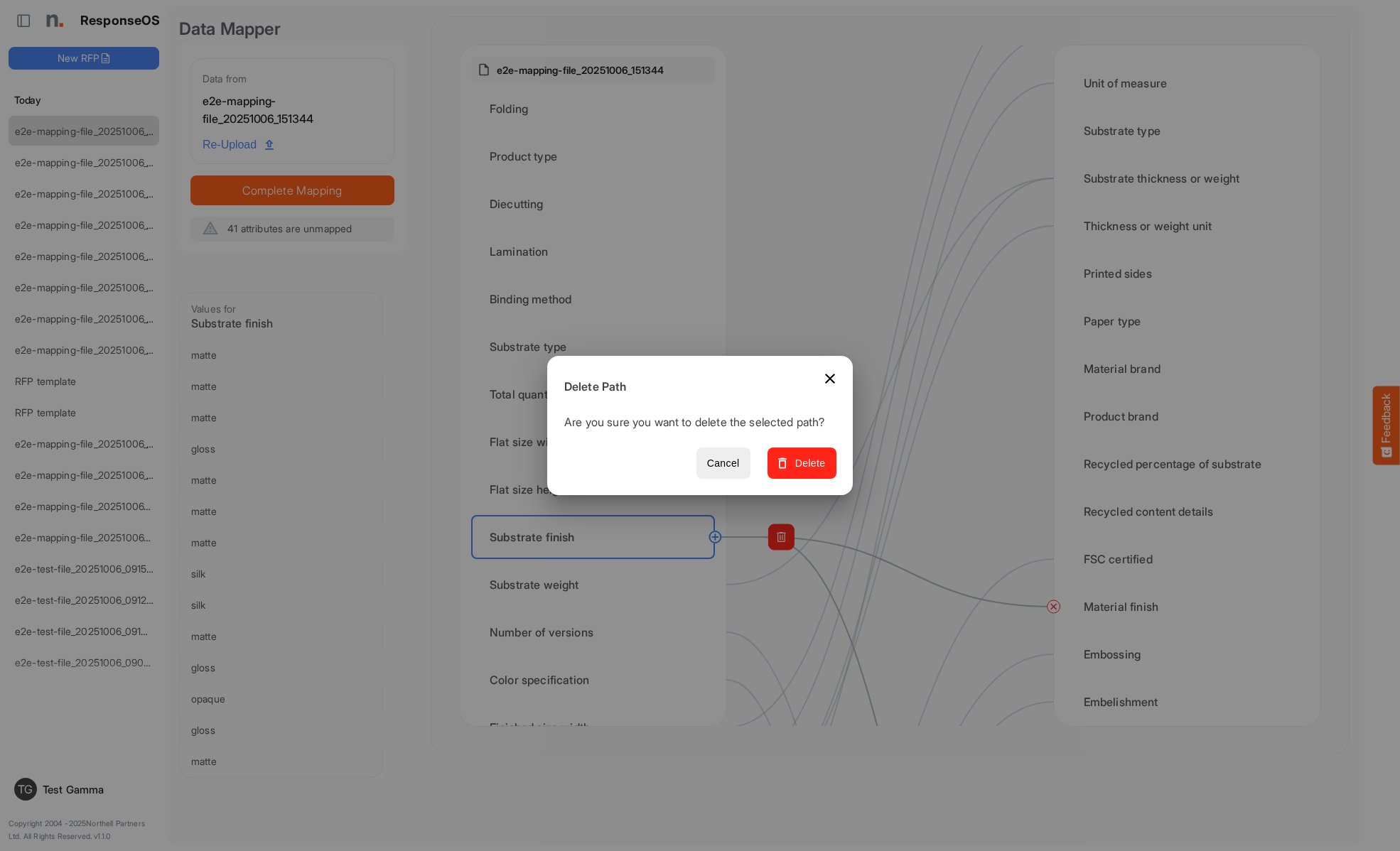
click at [806, 471] on span "Delete" at bounding box center [802, 463] width 48 height 18
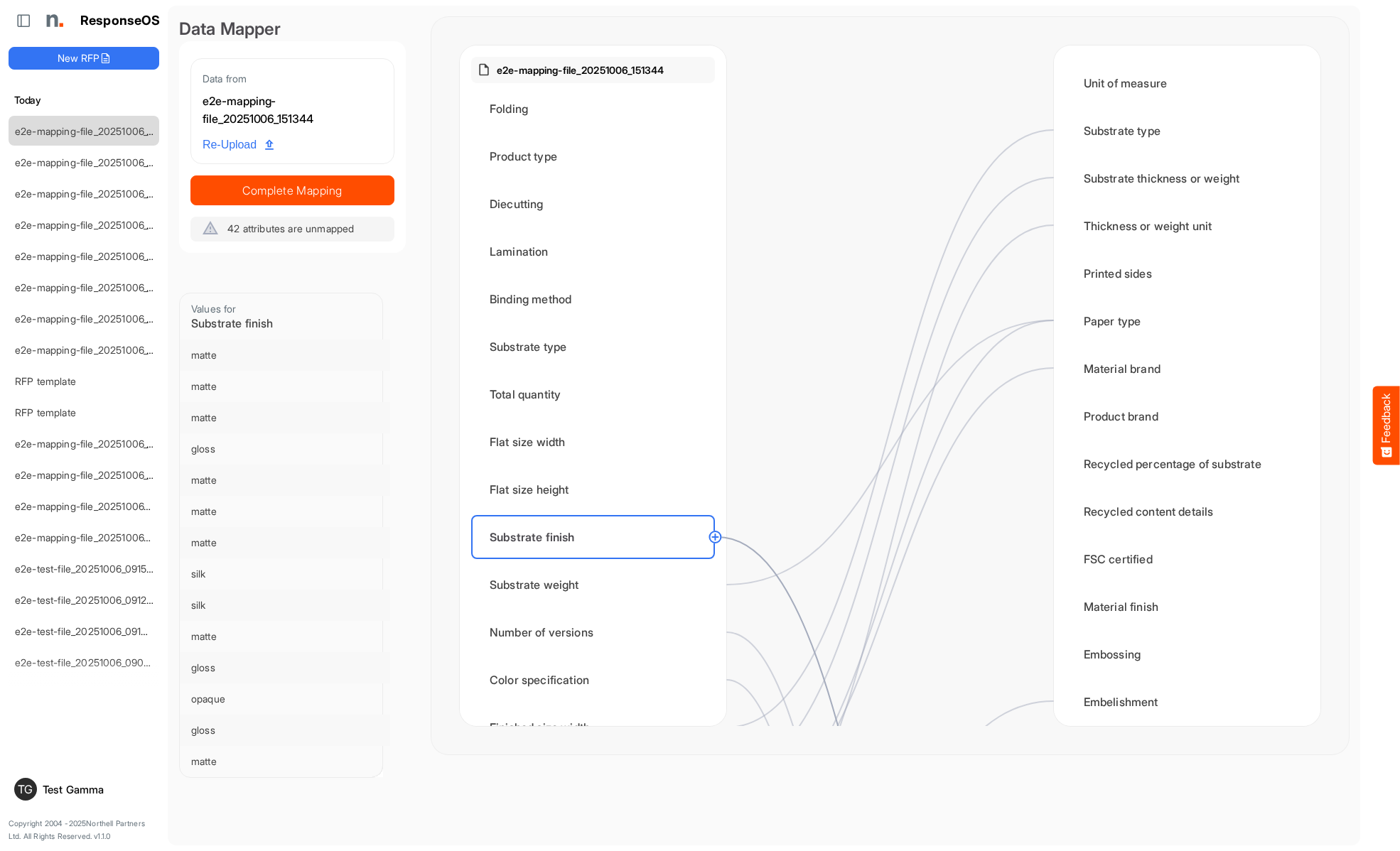
scroll to position [1136, 0]
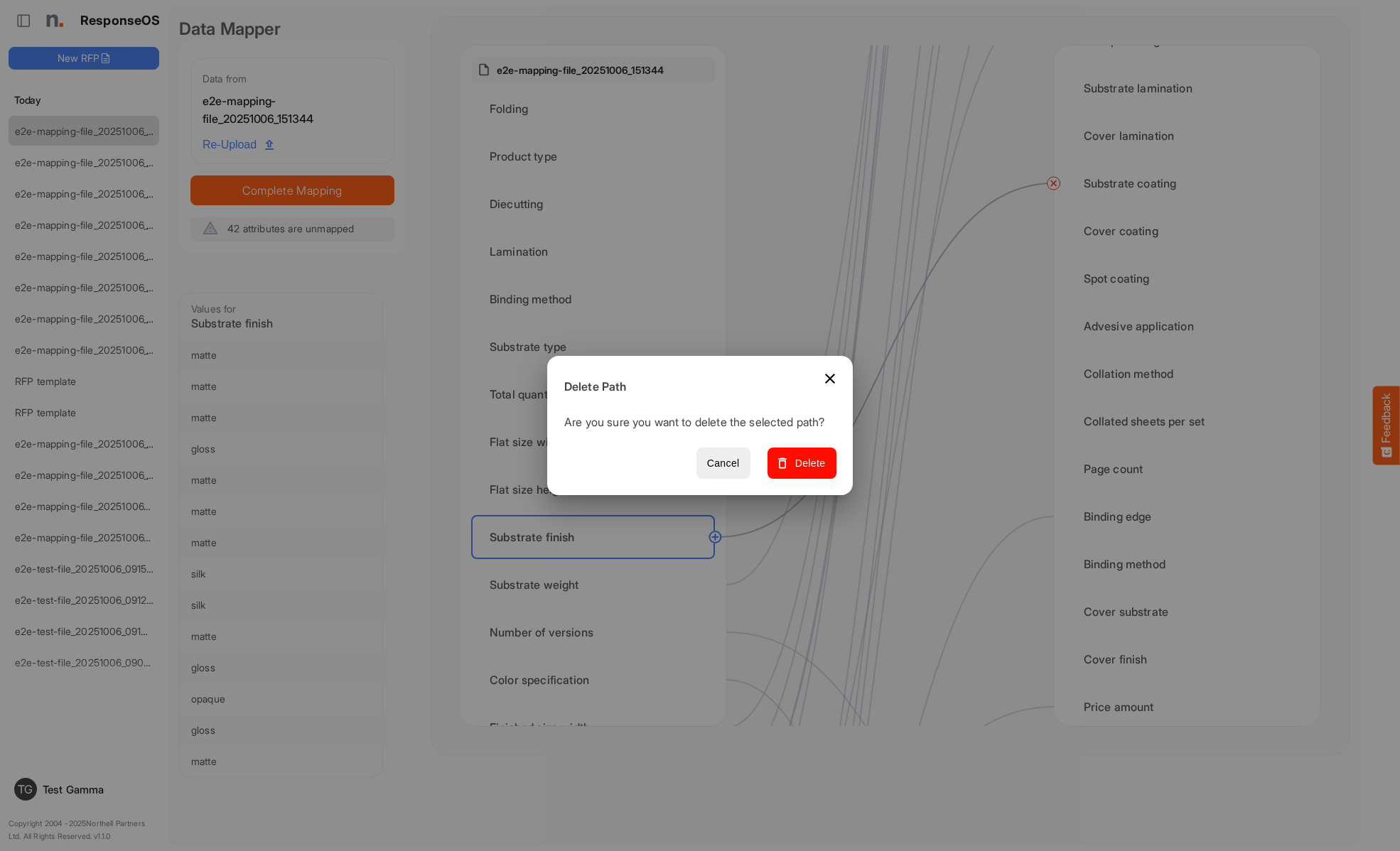
click at [806, 471] on span "Delete" at bounding box center [802, 463] width 48 height 18
click at [597, 585] on div "Substrate weight" at bounding box center [593, 585] width 244 height 44
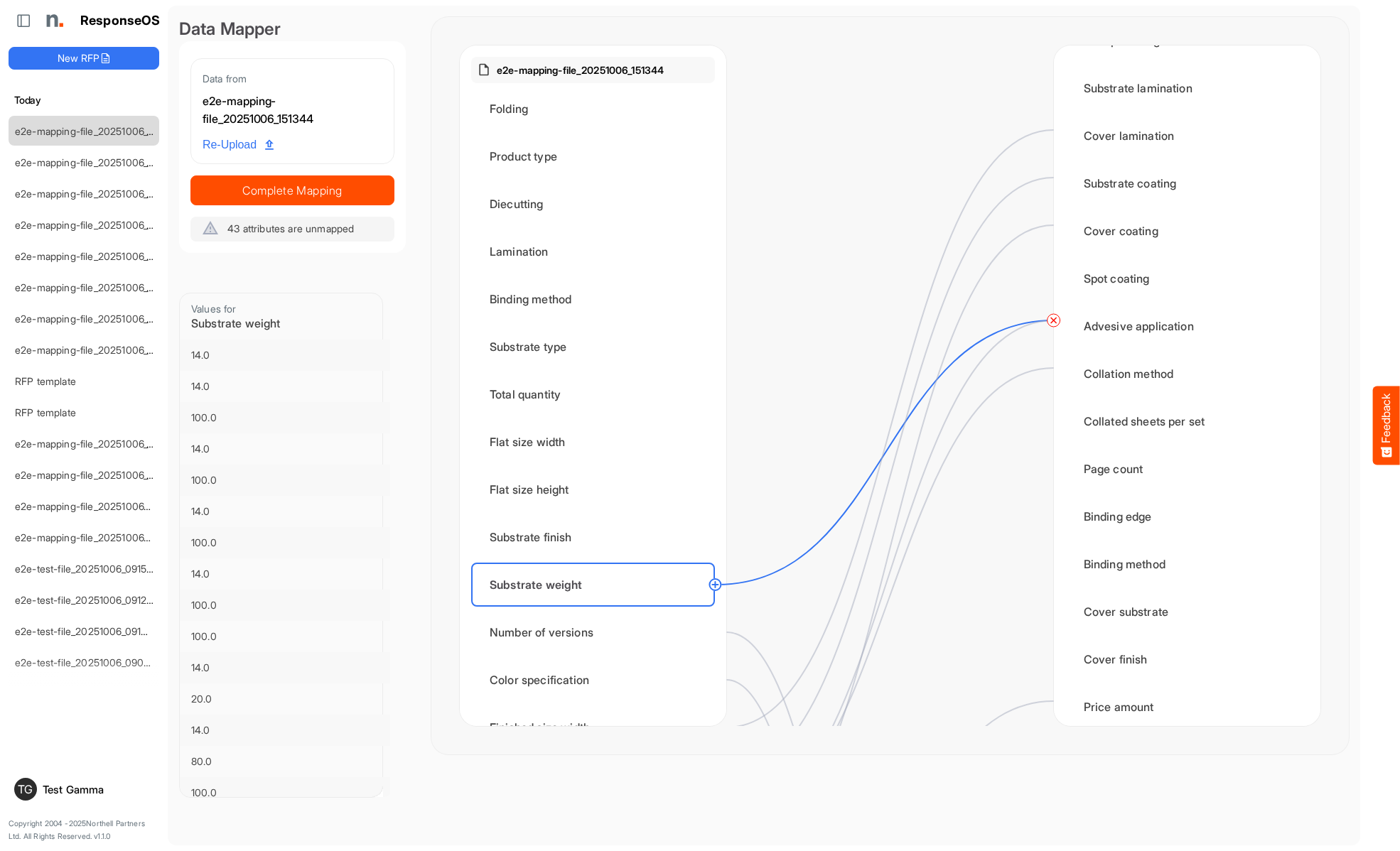
scroll to position [0, 0]
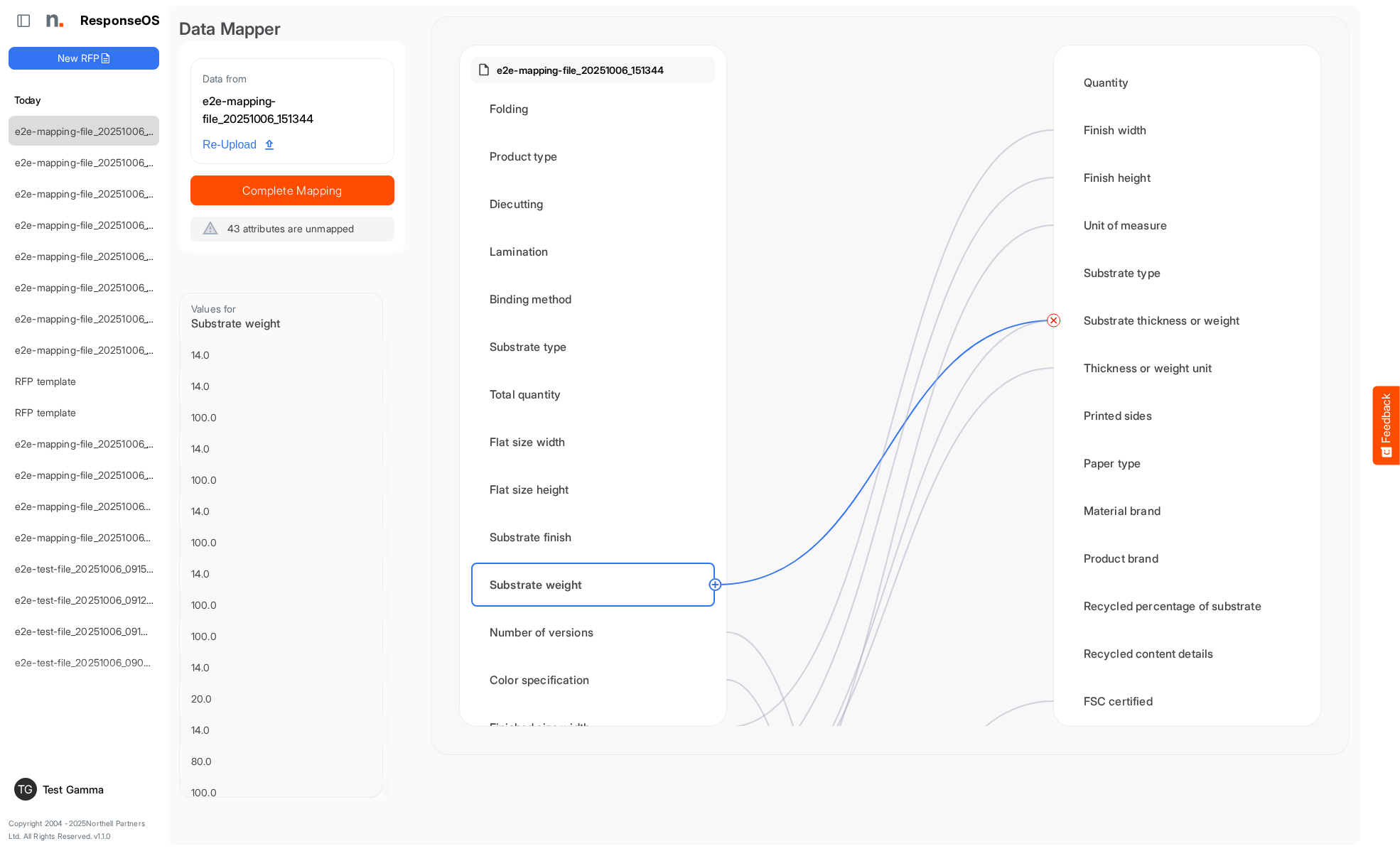
click at [1053, 320] on circle at bounding box center [1053, 320] width 17 height 17
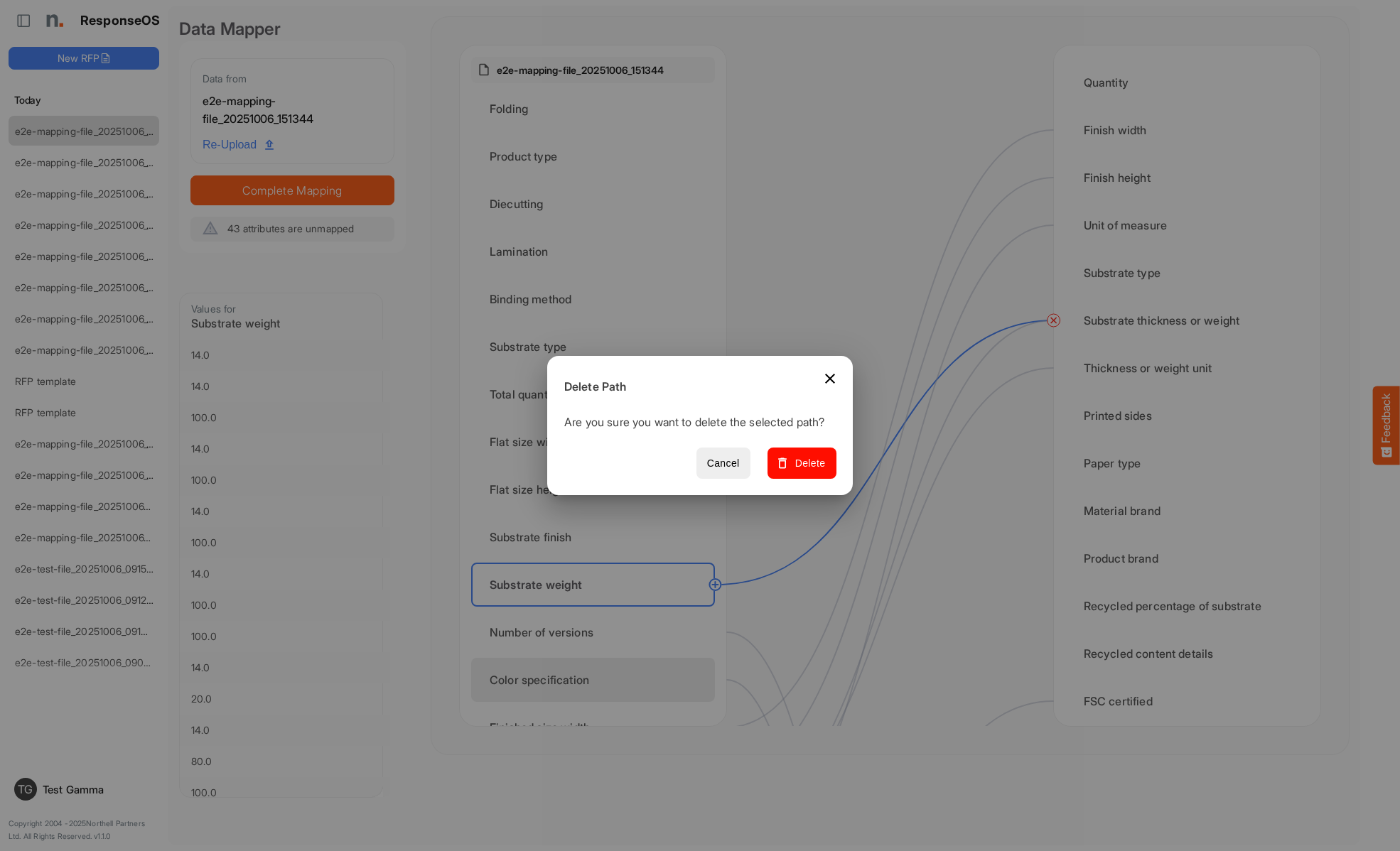
click at [806, 471] on span "Delete" at bounding box center [802, 463] width 48 height 18
click at [597, 632] on div "Number of versions" at bounding box center [593, 632] width 244 height 44
click at [597, 680] on div "Color specification" at bounding box center [593, 680] width 244 height 44
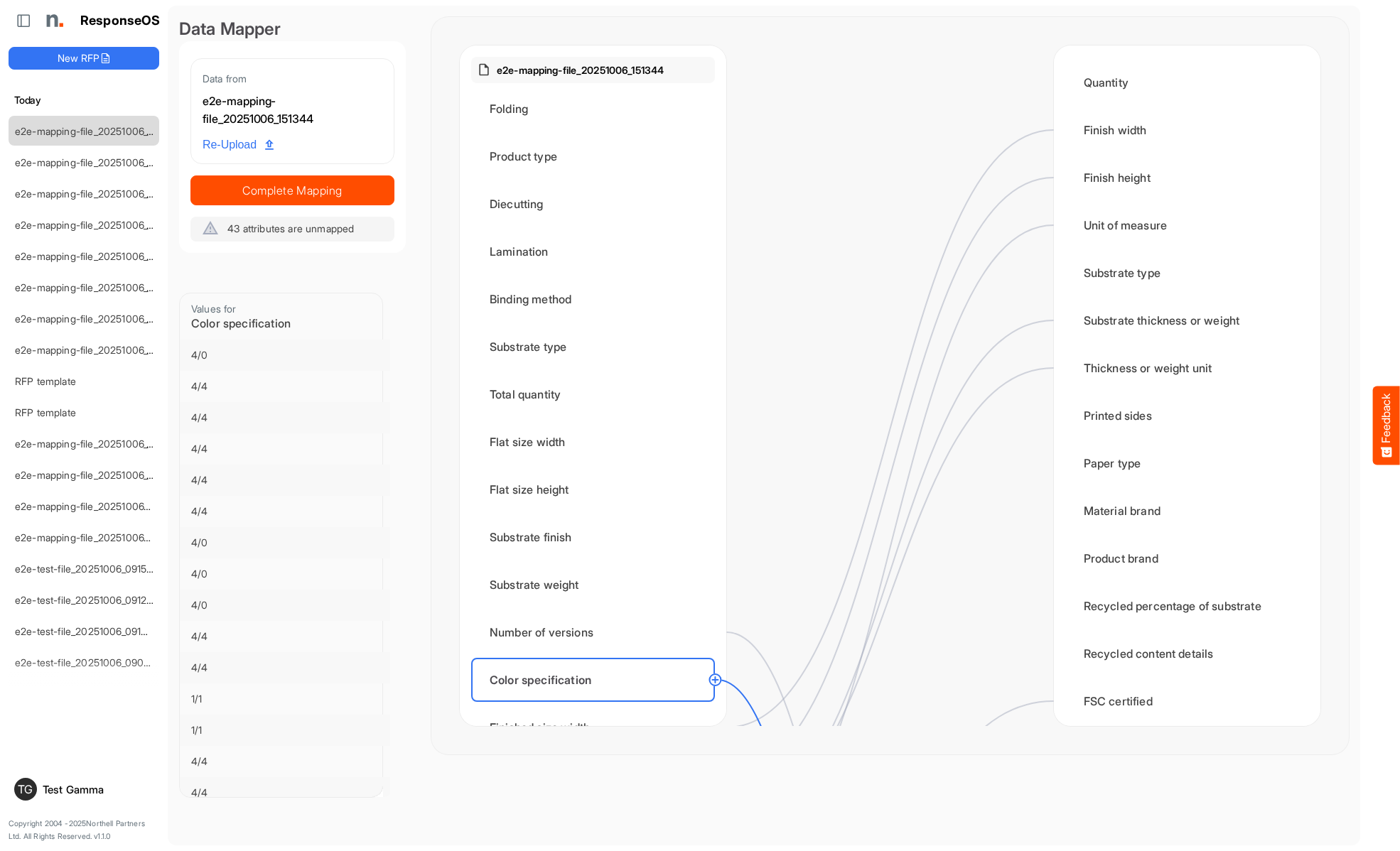
scroll to position [2131, 0]
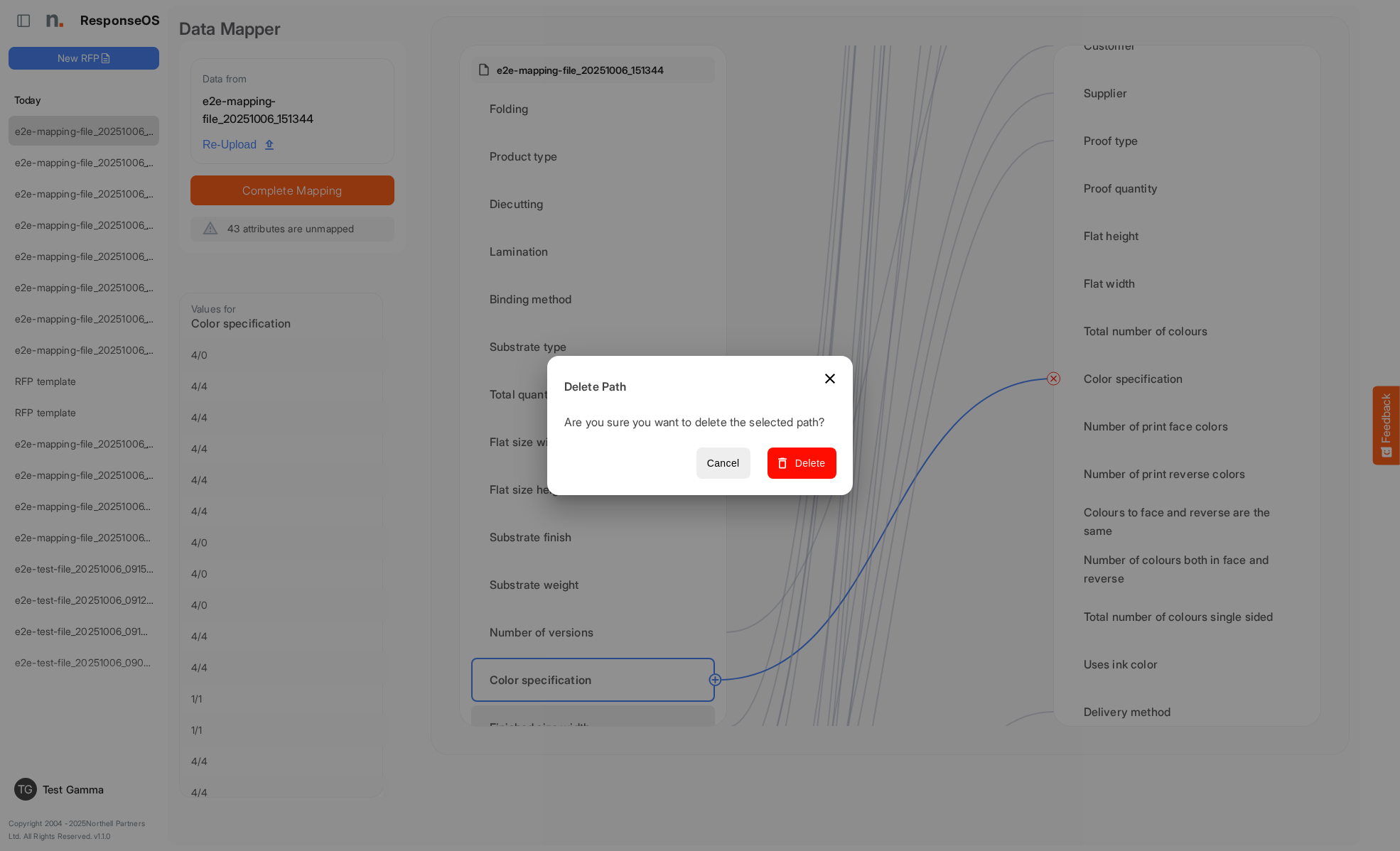
click at [806, 471] on span "Delete" at bounding box center [802, 463] width 48 height 18
click at [597, 705] on div "Finished size width" at bounding box center [593, 727] width 244 height 44
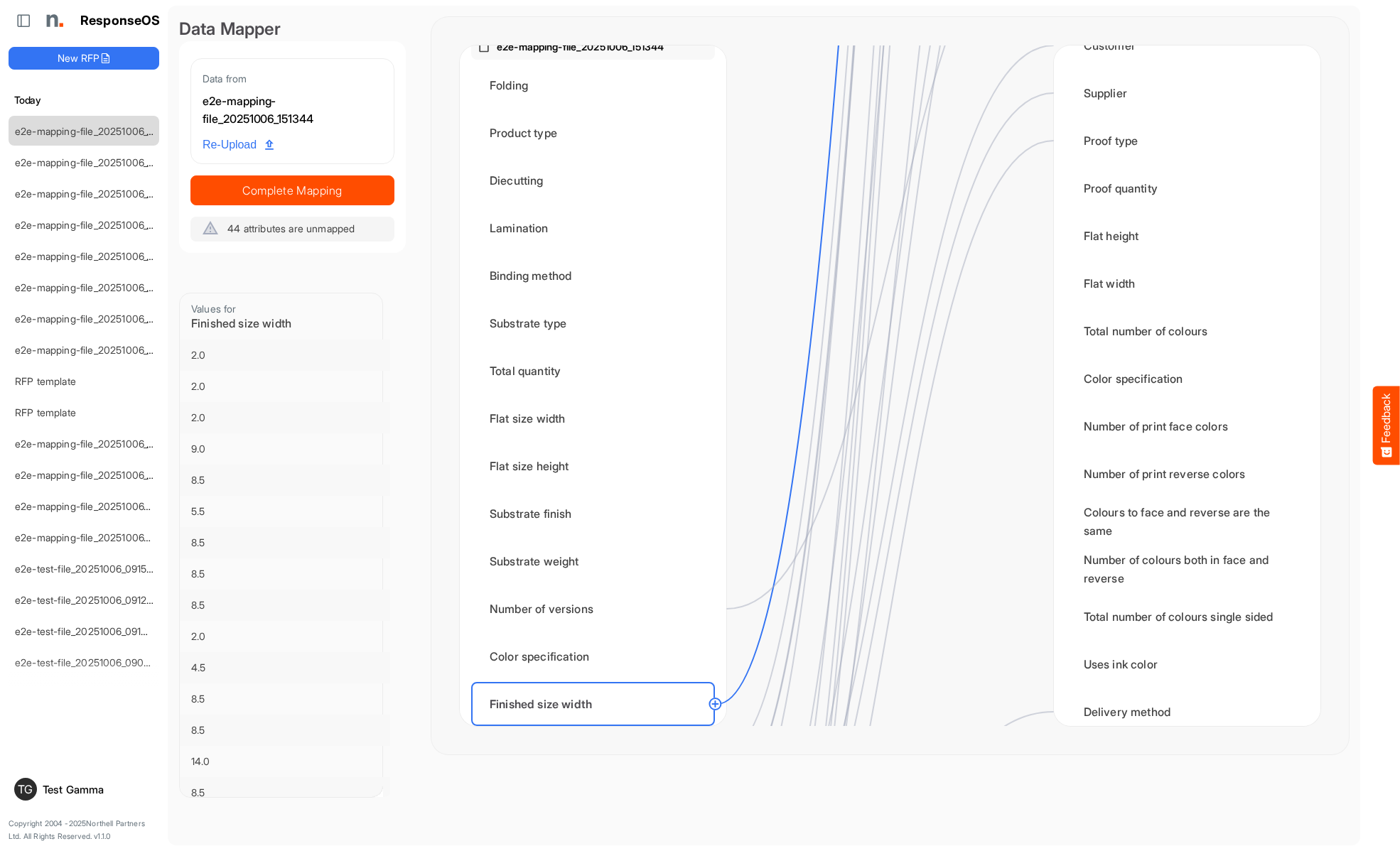
scroll to position [0, 0]
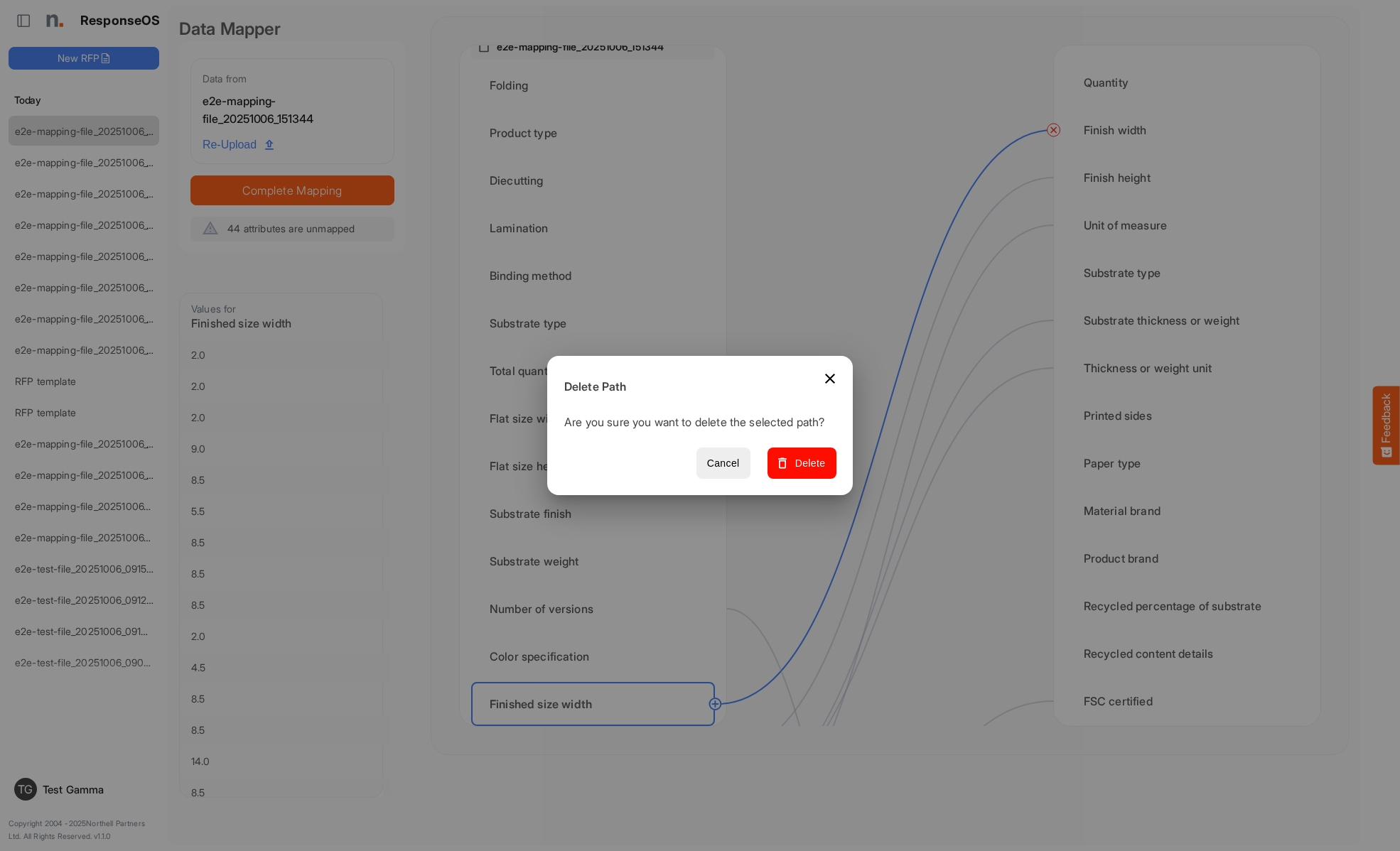
click at [806, 471] on span "Delete" at bounding box center [802, 463] width 48 height 18
click at [597, 730] on div "Finished size height" at bounding box center [593, 751] width 244 height 44
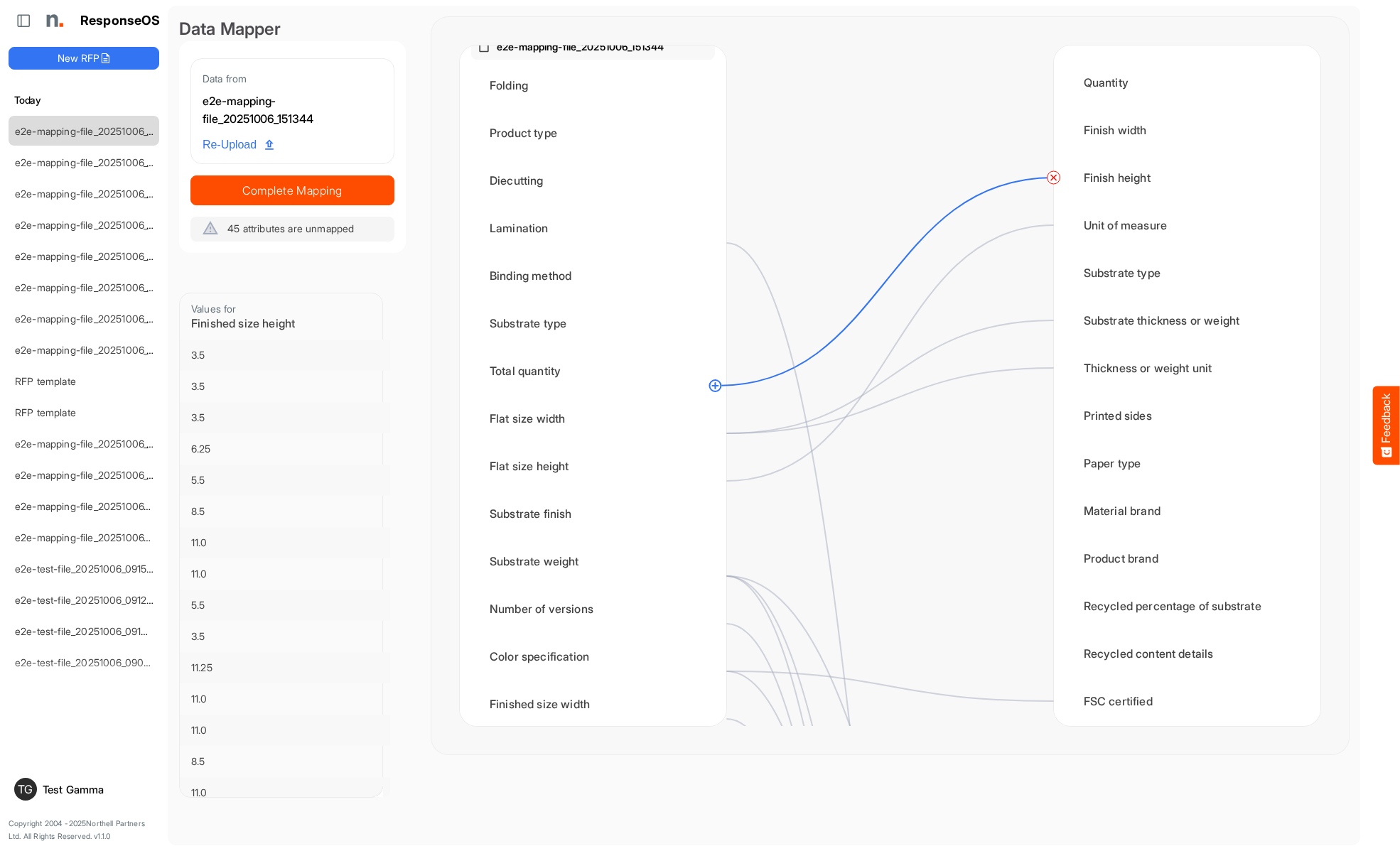
scroll to position [389, 0]
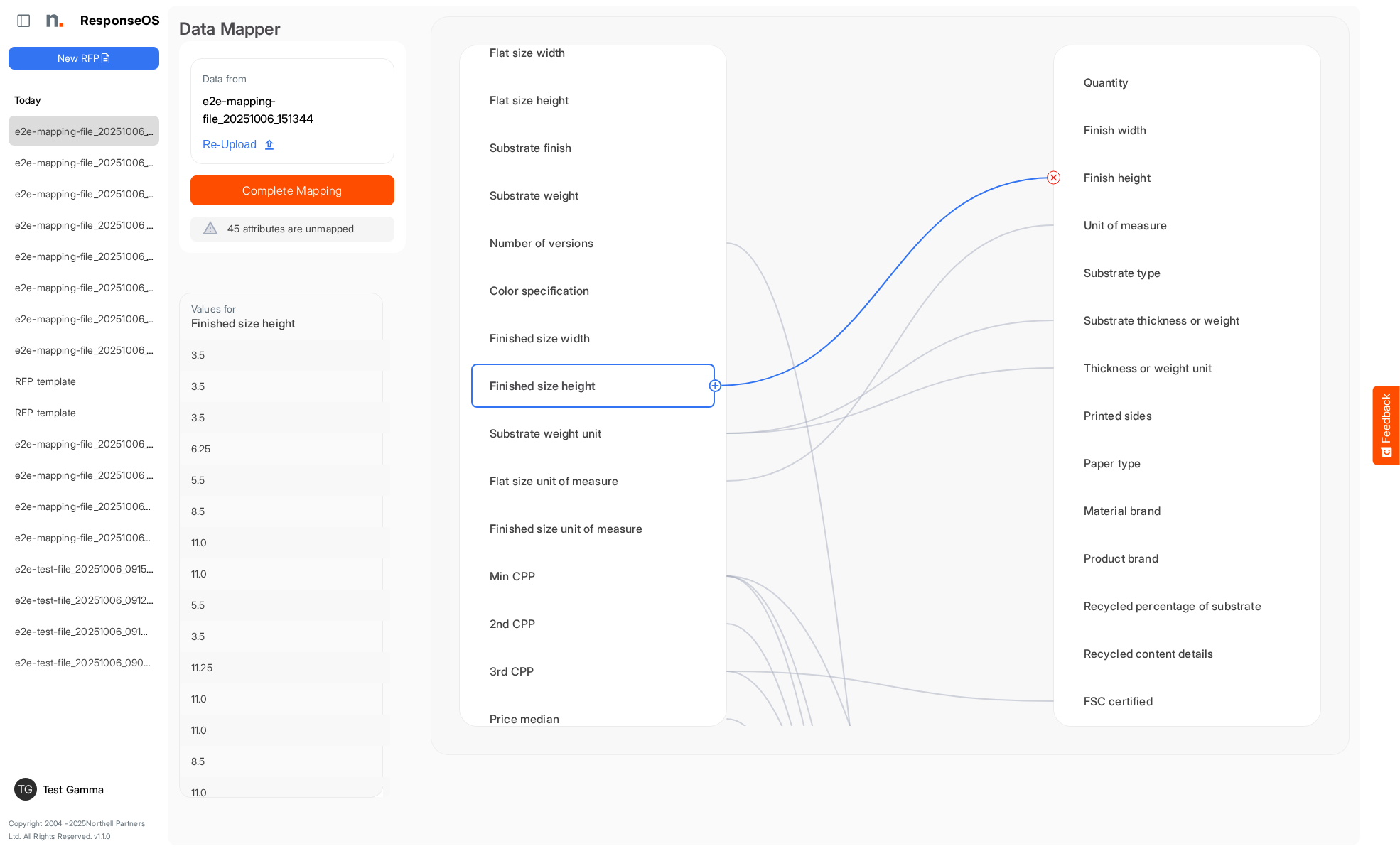
click at [1053, 177] on circle at bounding box center [1053, 177] width 17 height 17
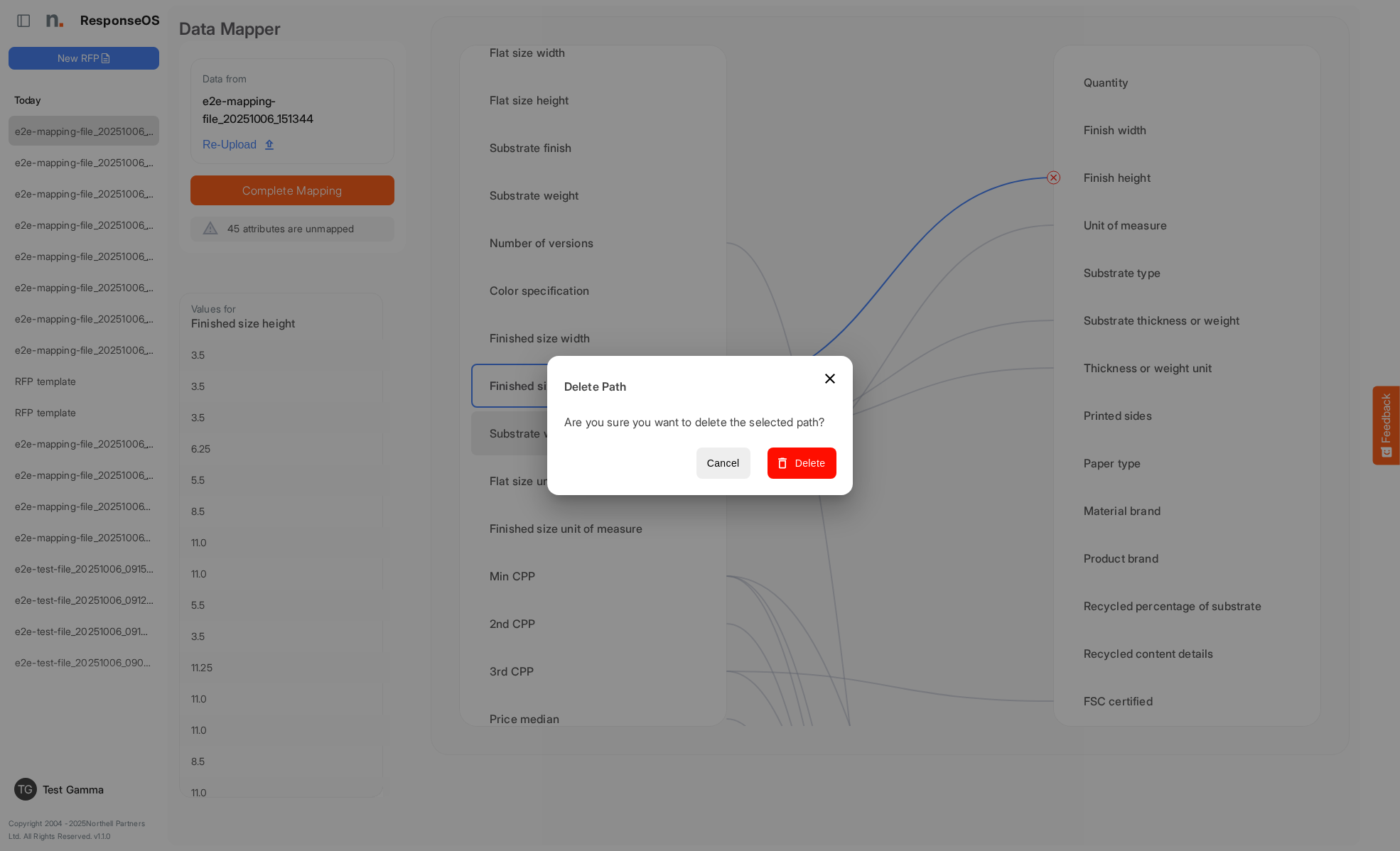
click at [806, 471] on span "Delete" at bounding box center [802, 463] width 48 height 18
click at [597, 433] on div "Substrate weight unit" at bounding box center [593, 433] width 244 height 44
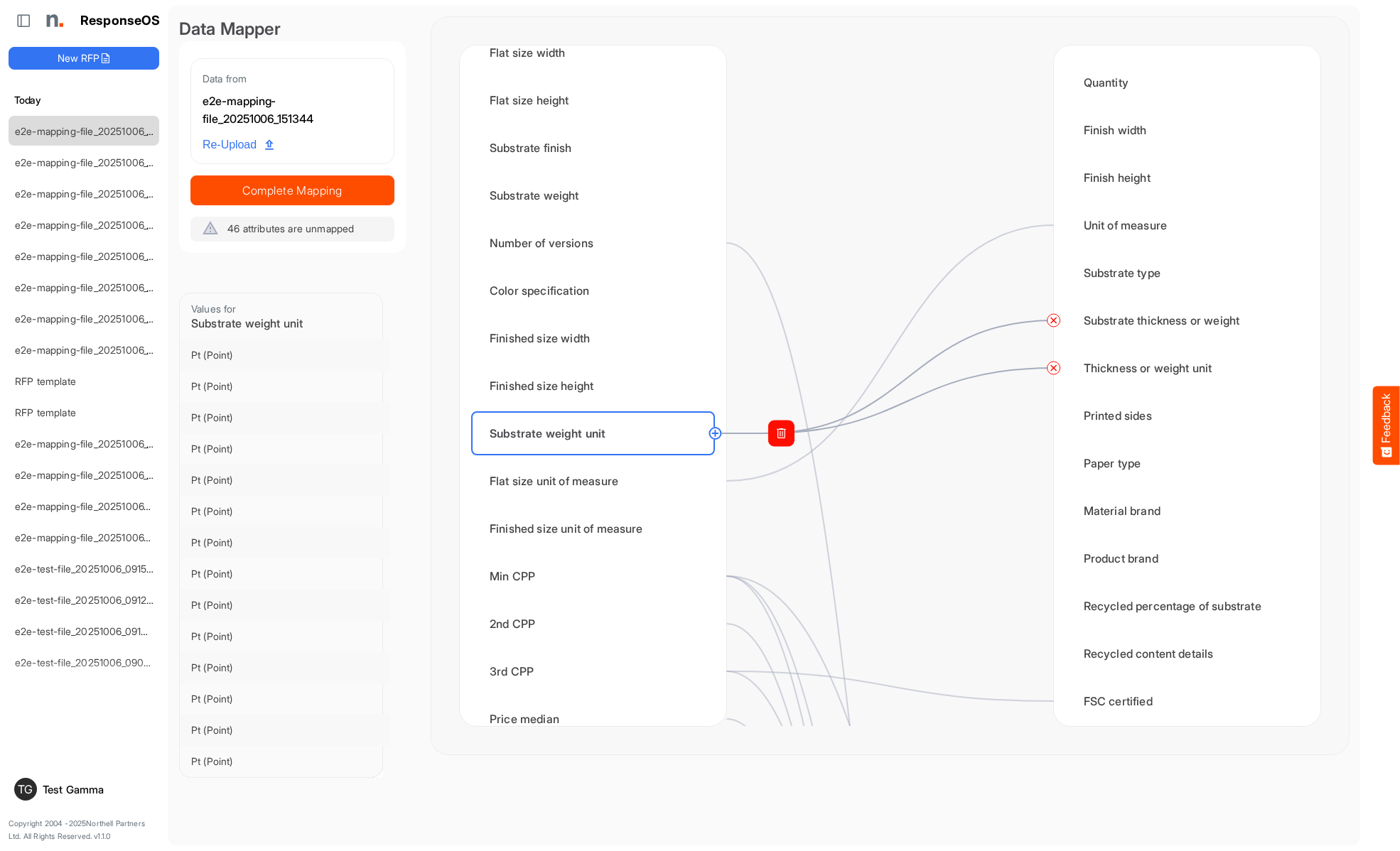
click at [1053, 320] on circle at bounding box center [1053, 320] width 17 height 17
click at [1053, 368] on circle at bounding box center [1053, 367] width 17 height 17
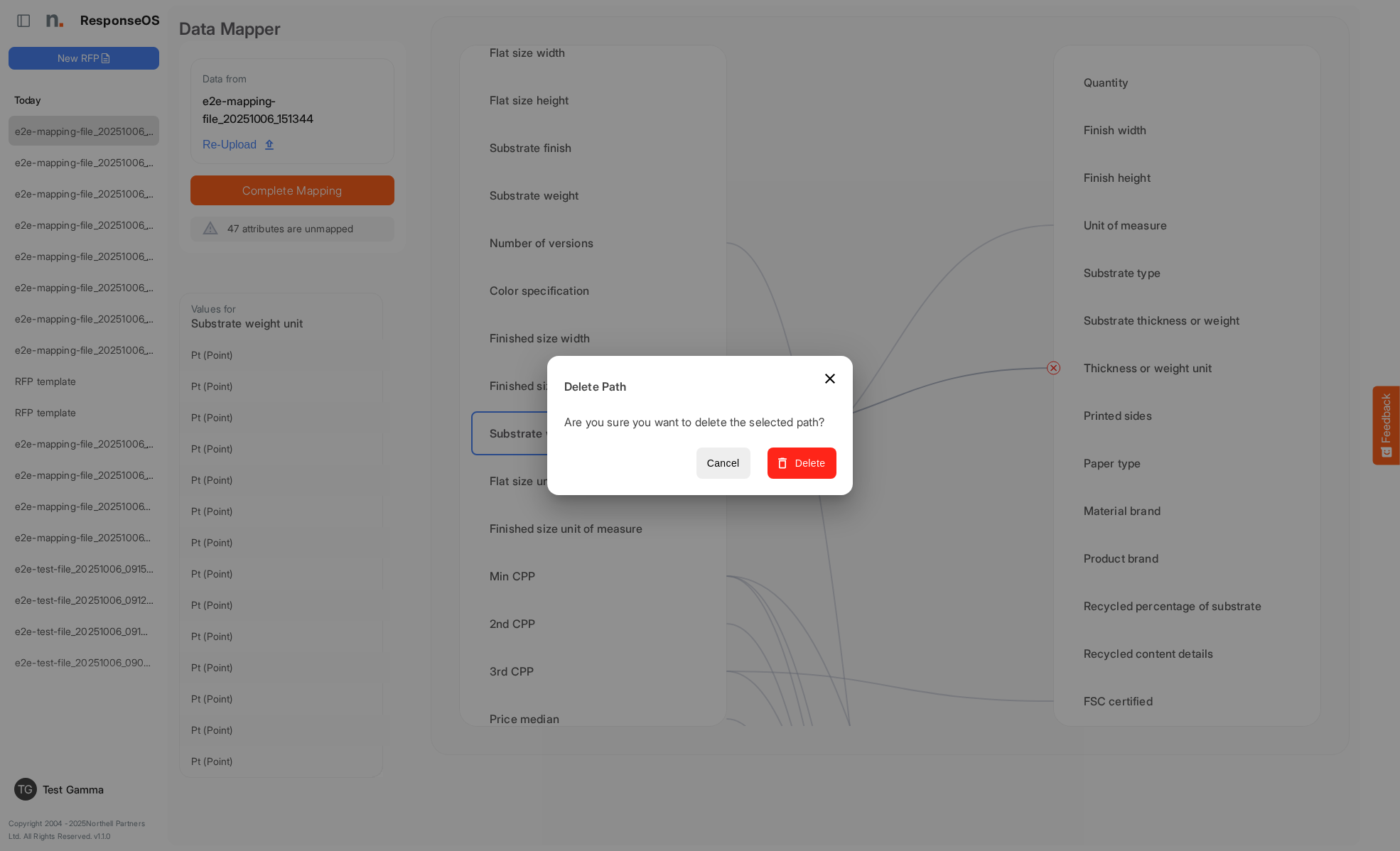
click at [806, 471] on span "Delete" at bounding box center [802, 463] width 48 height 18
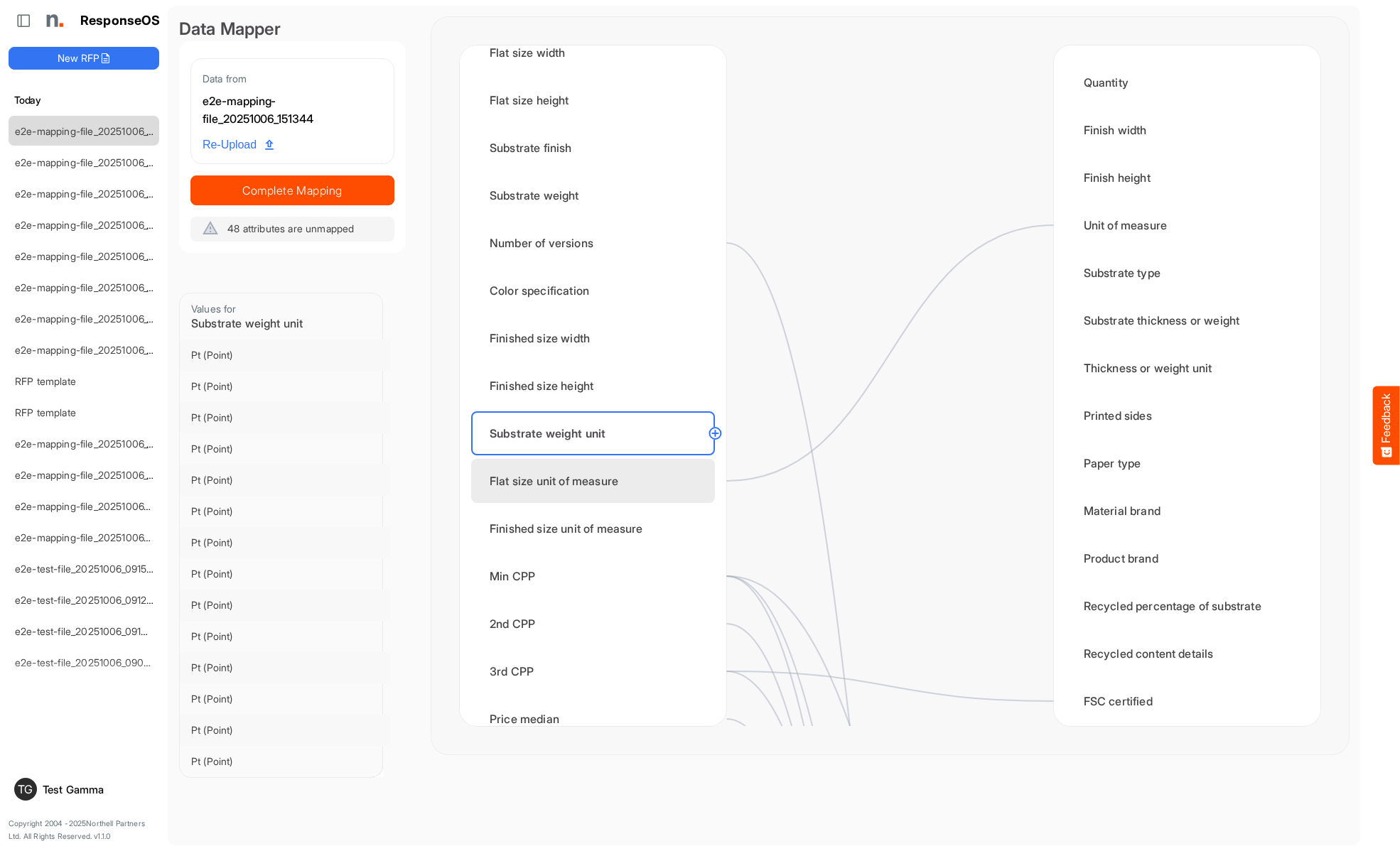
click at [597, 481] on div "Flat size unit of measure" at bounding box center [593, 481] width 244 height 44
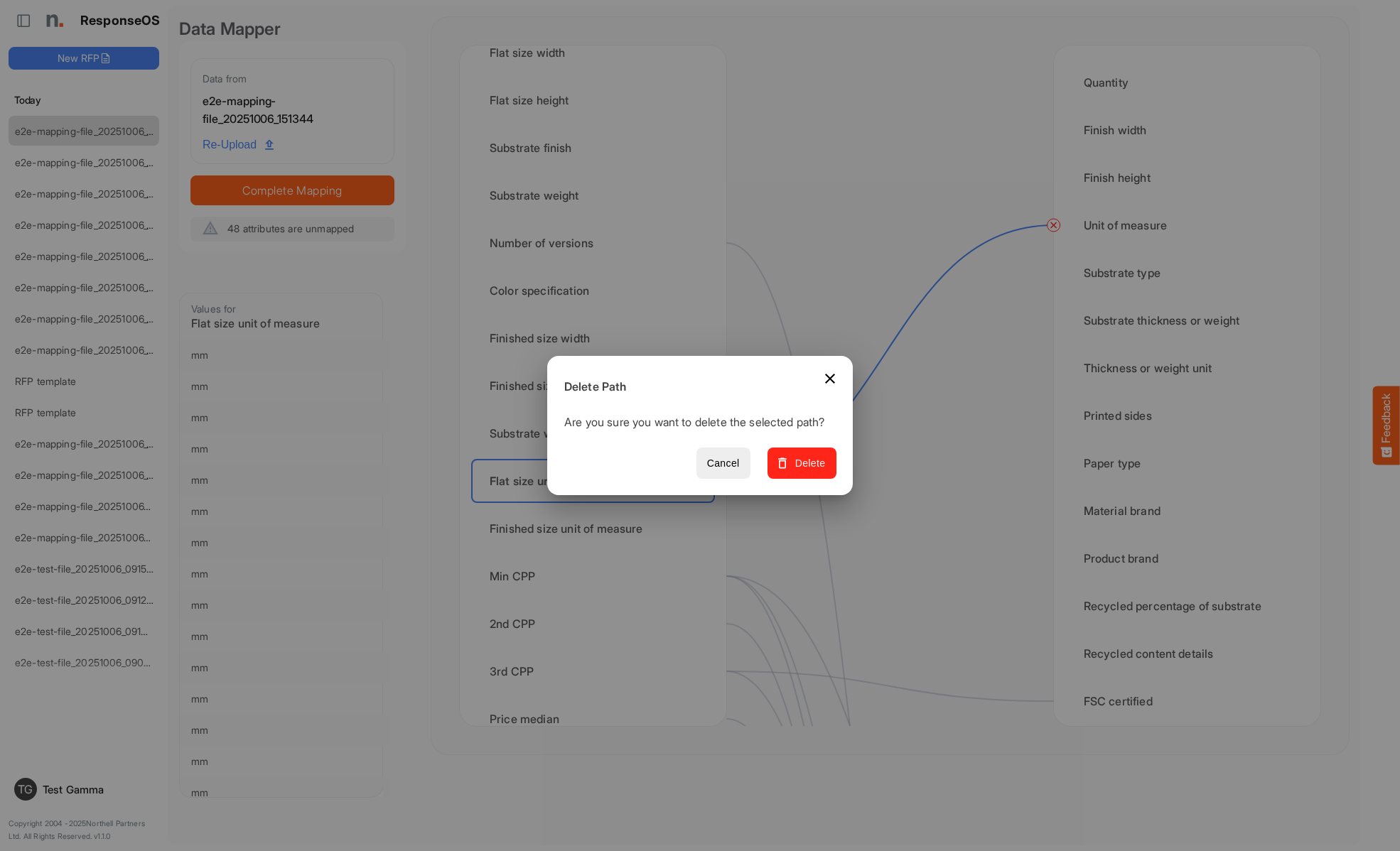
click at [806, 471] on span "Delete" at bounding box center [802, 463] width 48 height 18
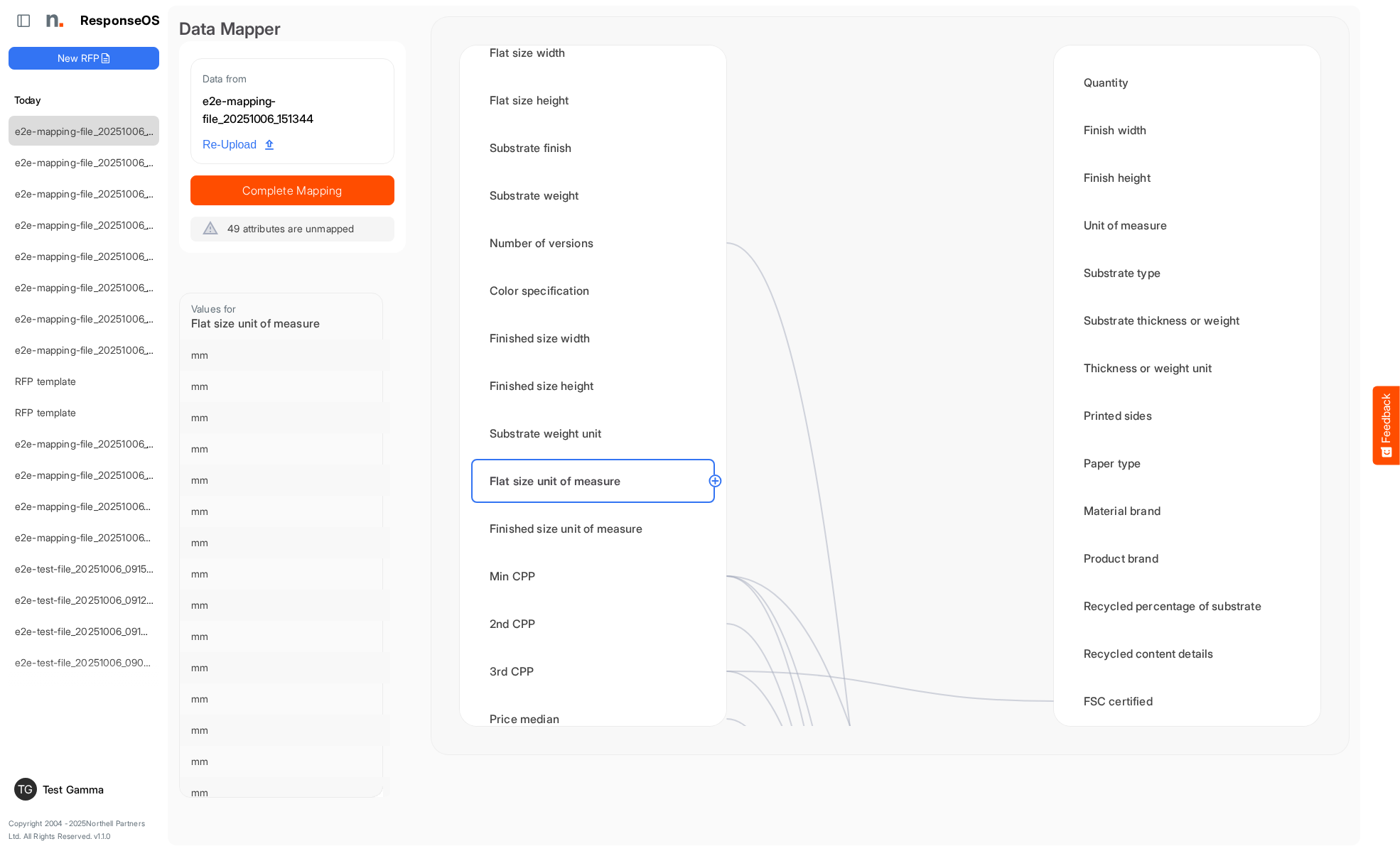
click at [597, 528] on div "Finished size unit of measure" at bounding box center [593, 528] width 244 height 44
click at [597, 576] on div "Min CPP" at bounding box center [593, 576] width 244 height 44
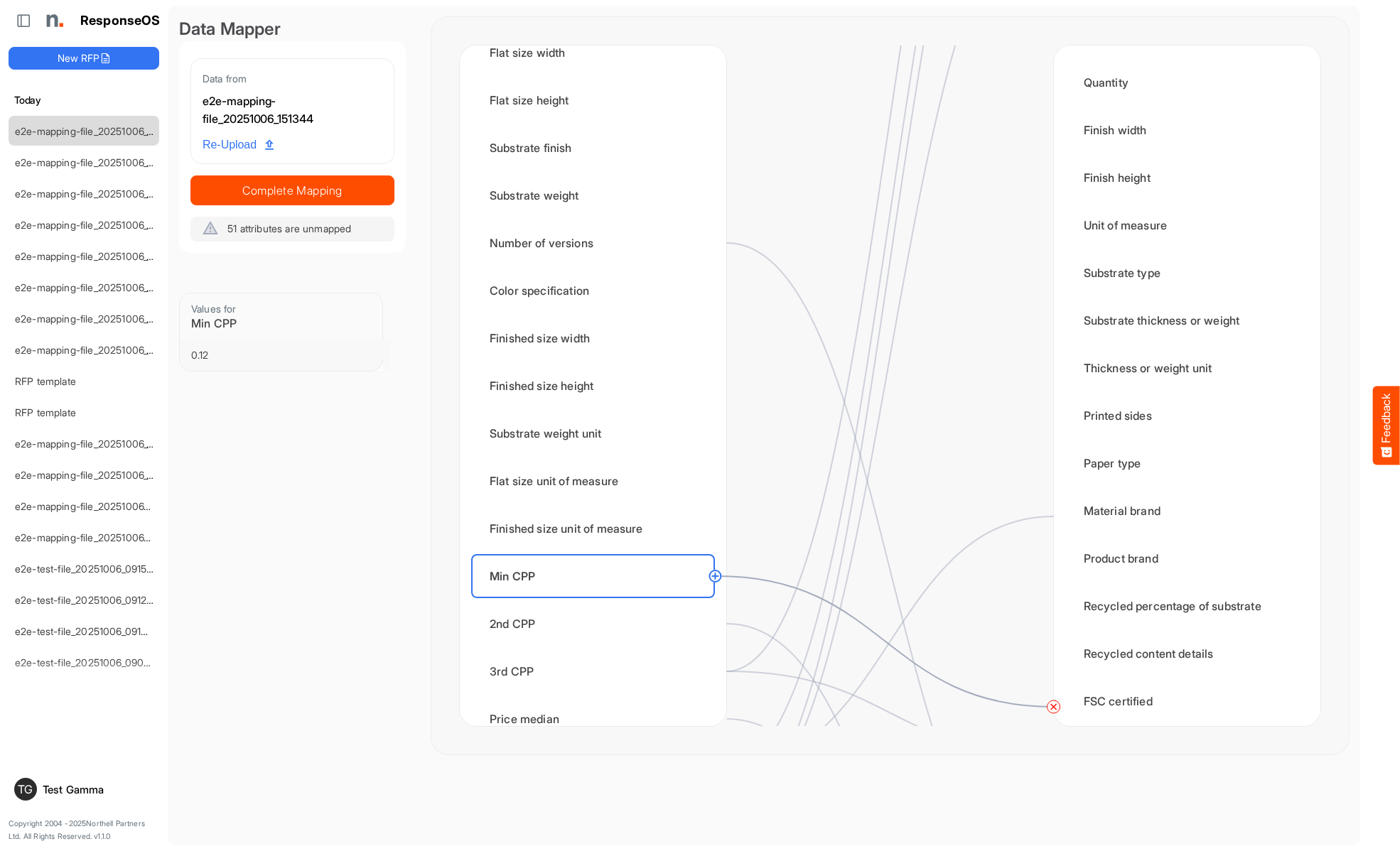
scroll to position [1278, 0]
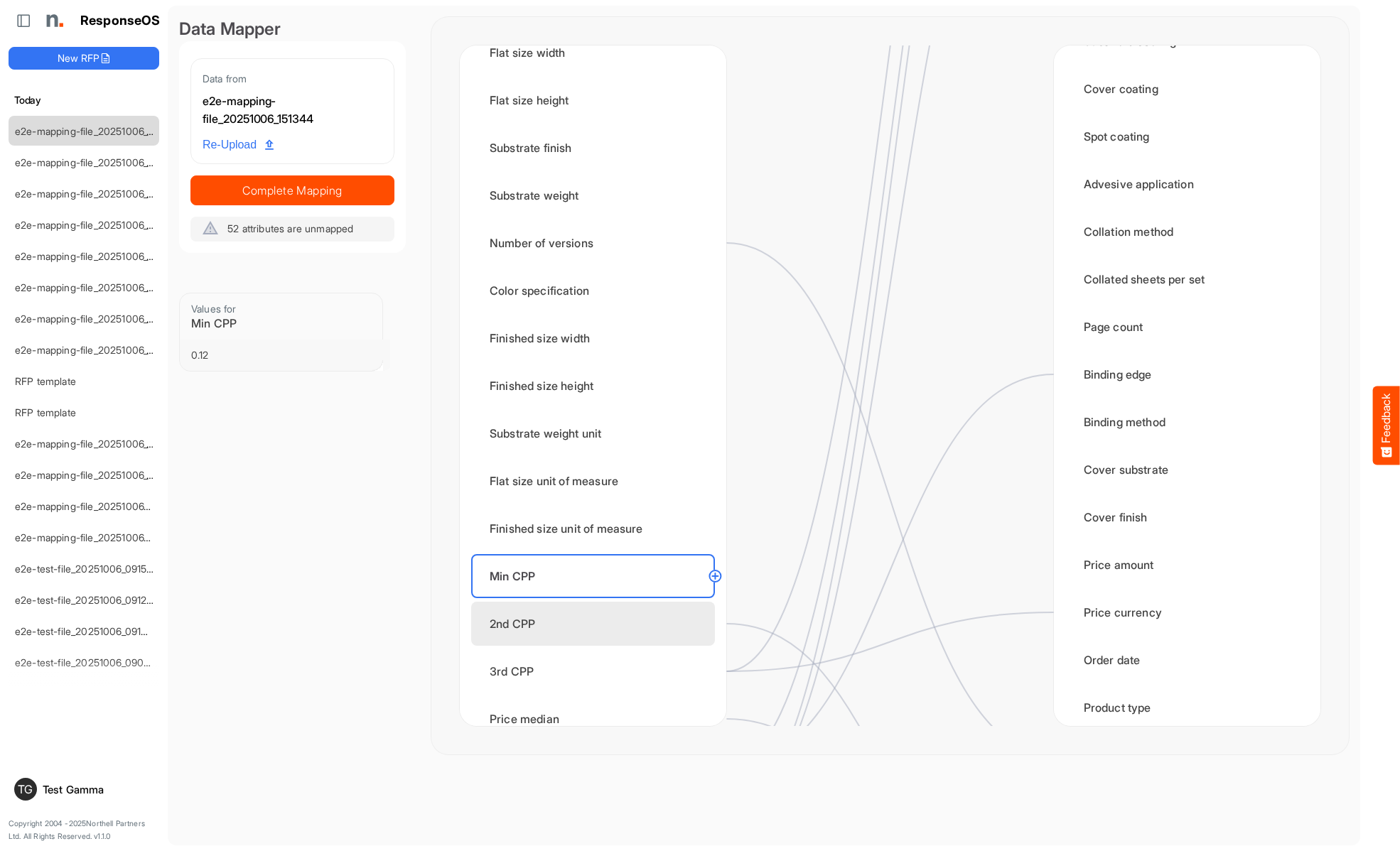
click at [597, 623] on div "2nd CPP" at bounding box center [593, 623] width 244 height 44
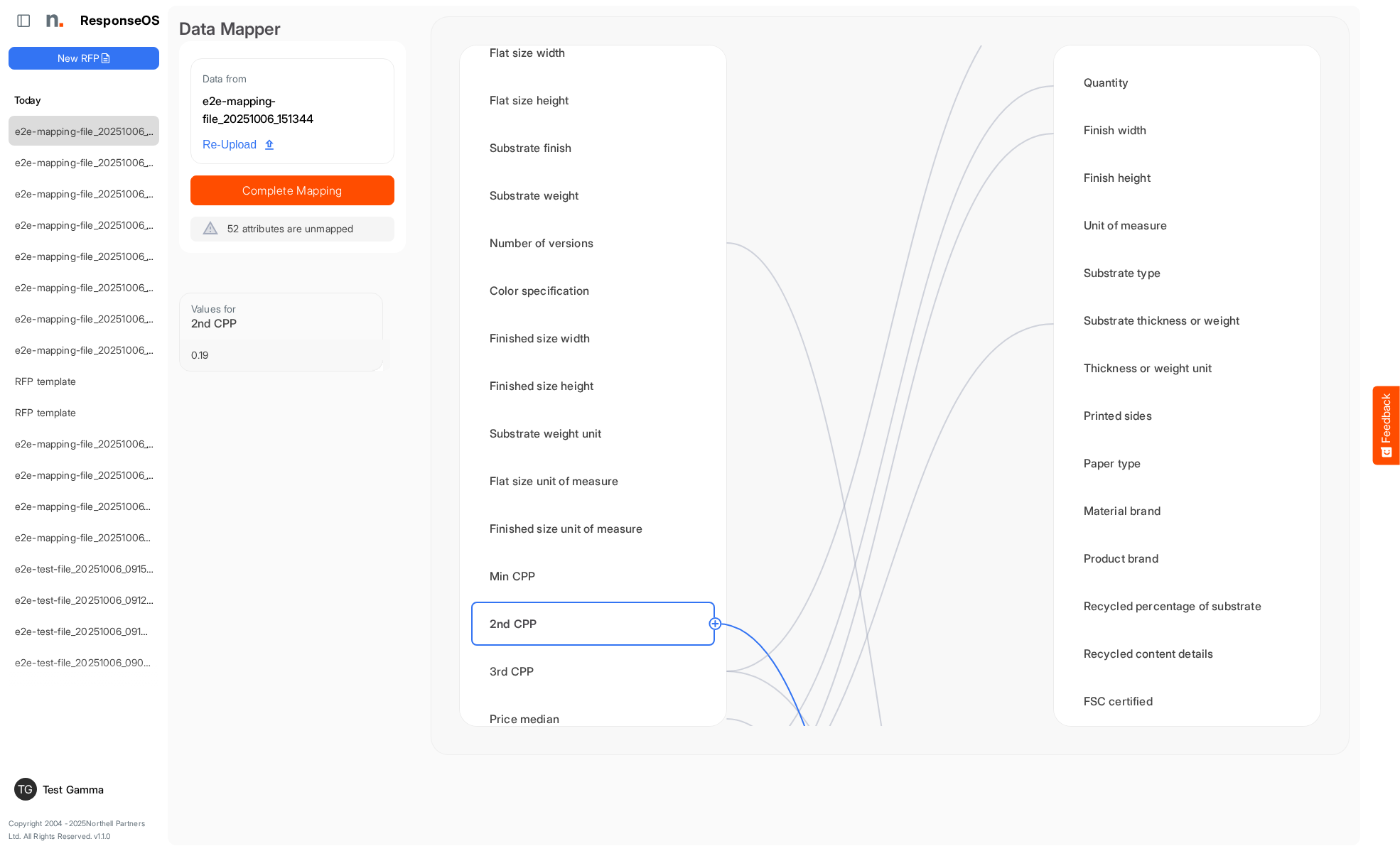
scroll to position [1705, 0]
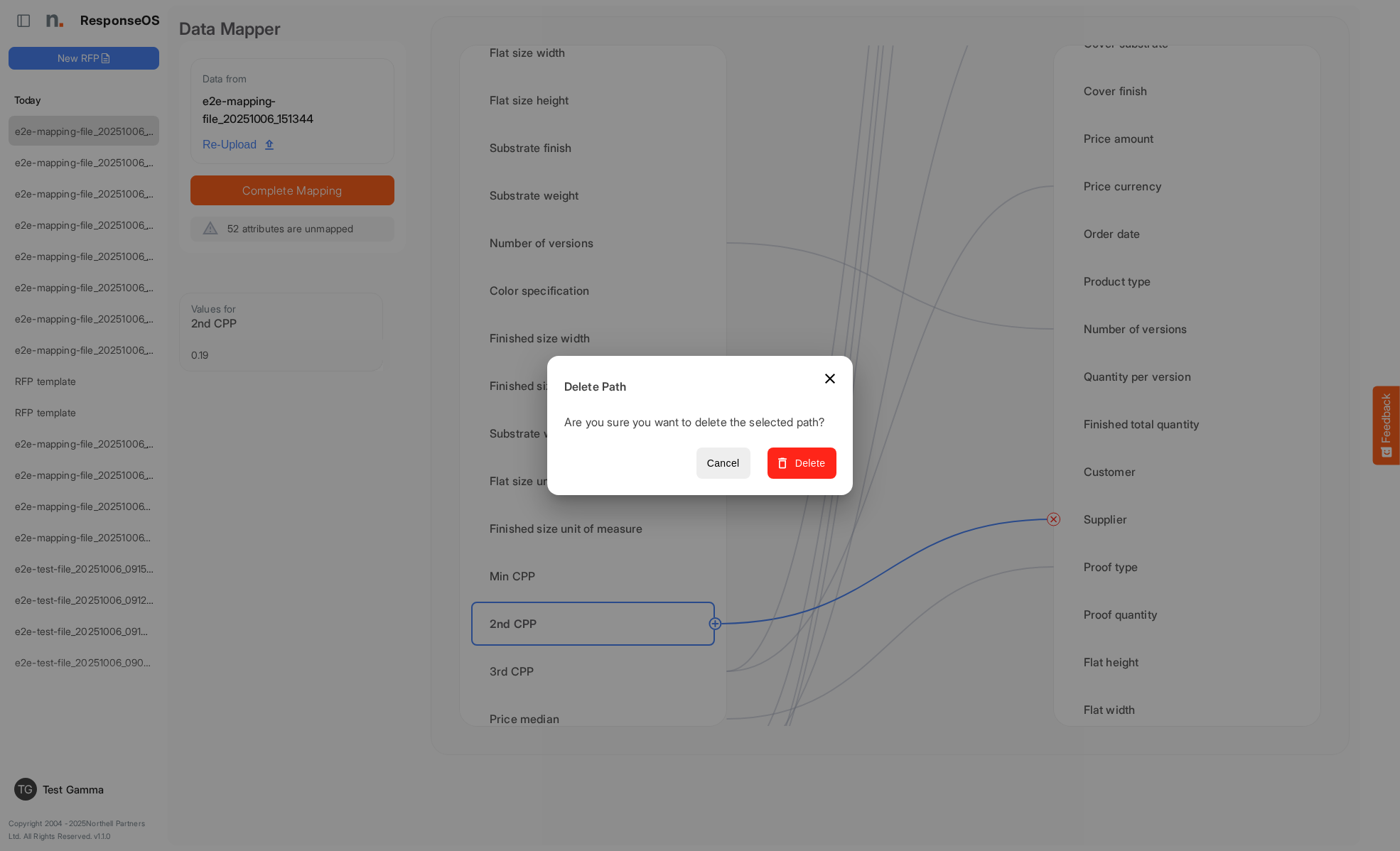
click at [806, 471] on span "Delete" at bounding box center [802, 463] width 48 height 18
click at [597, 671] on div "3rd CPP" at bounding box center [593, 671] width 244 height 44
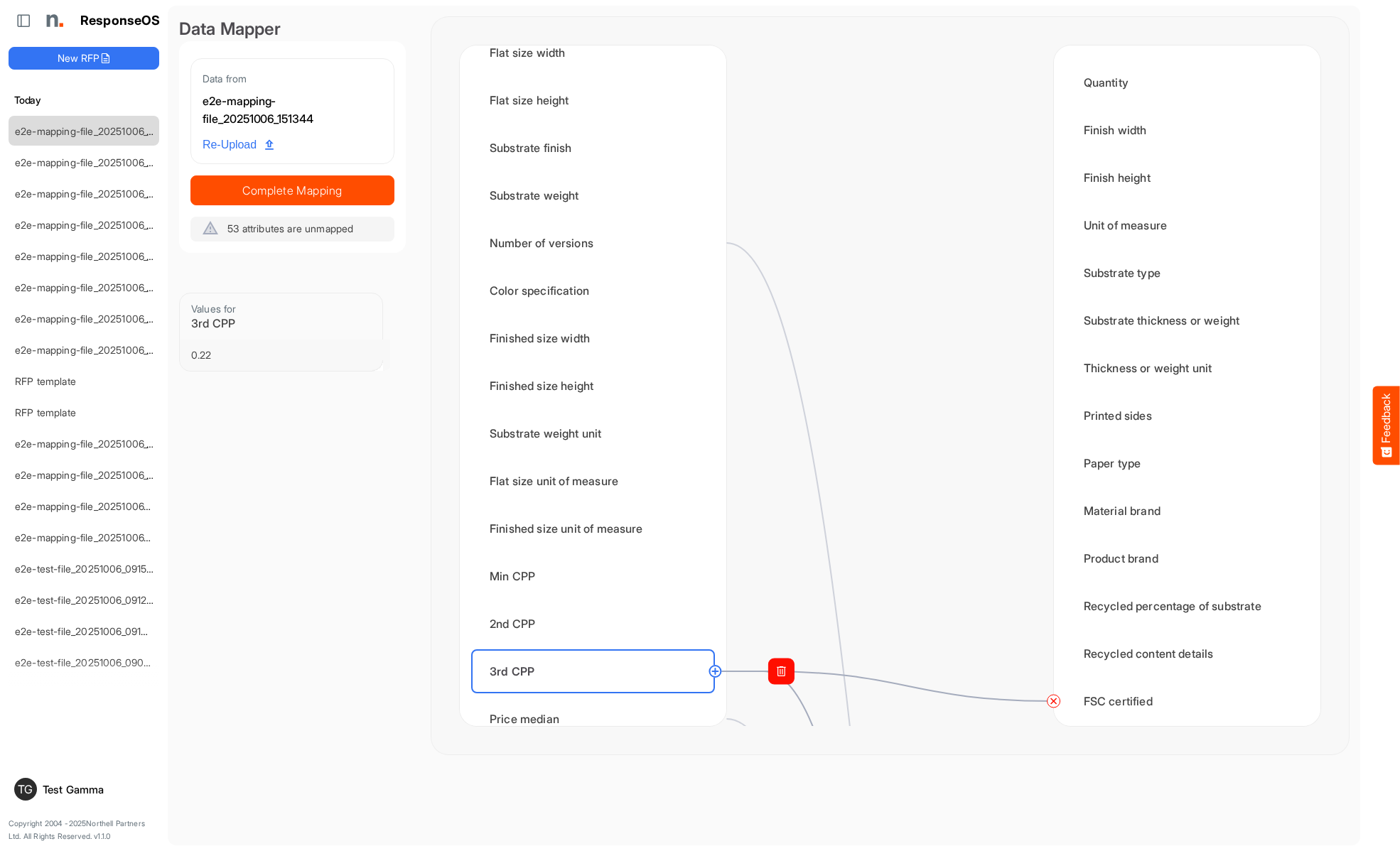
scroll to position [1421, 0]
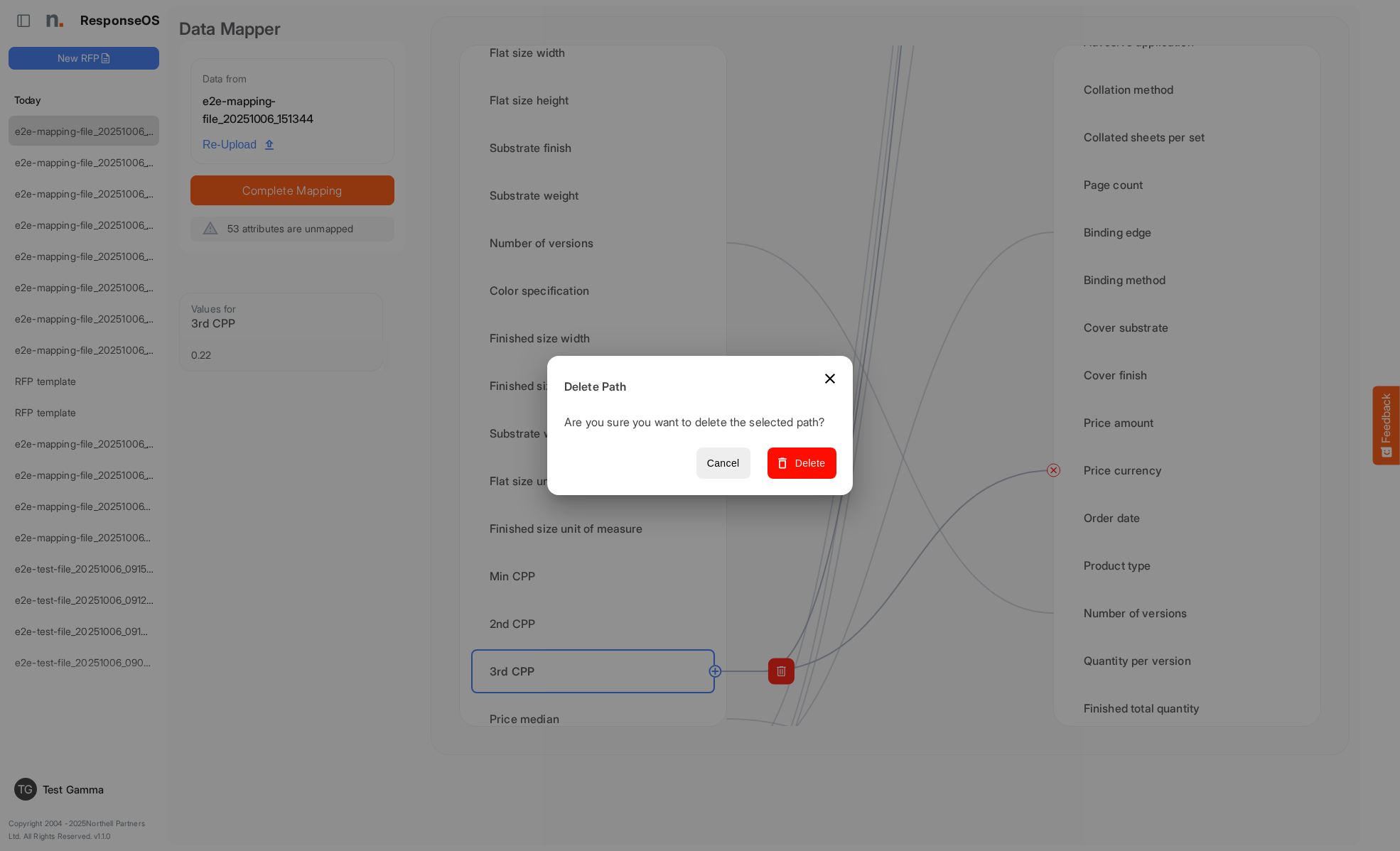
click at [806, 471] on span "Delete" at bounding box center [802, 463] width 48 height 18
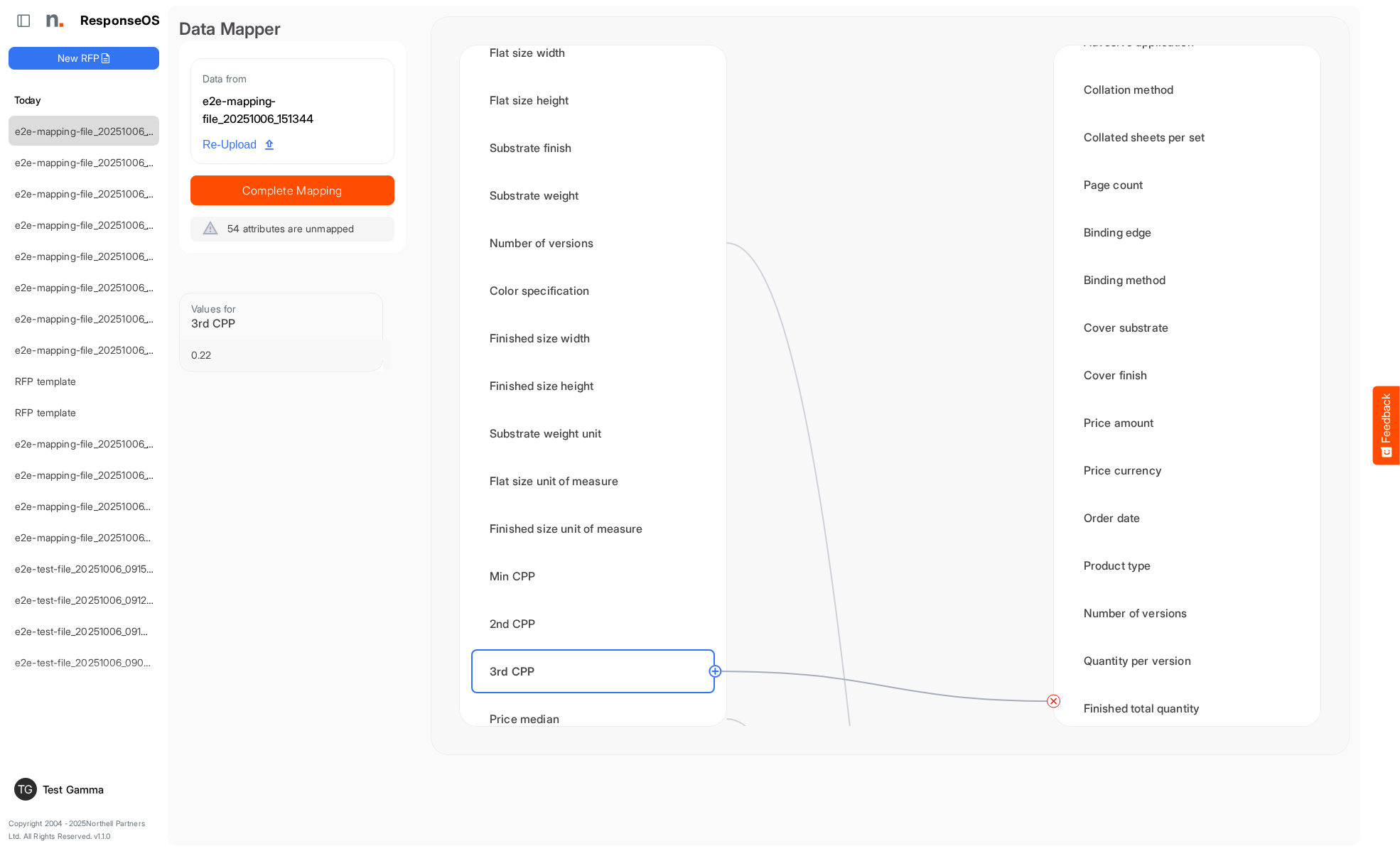
scroll to position [0, 0]
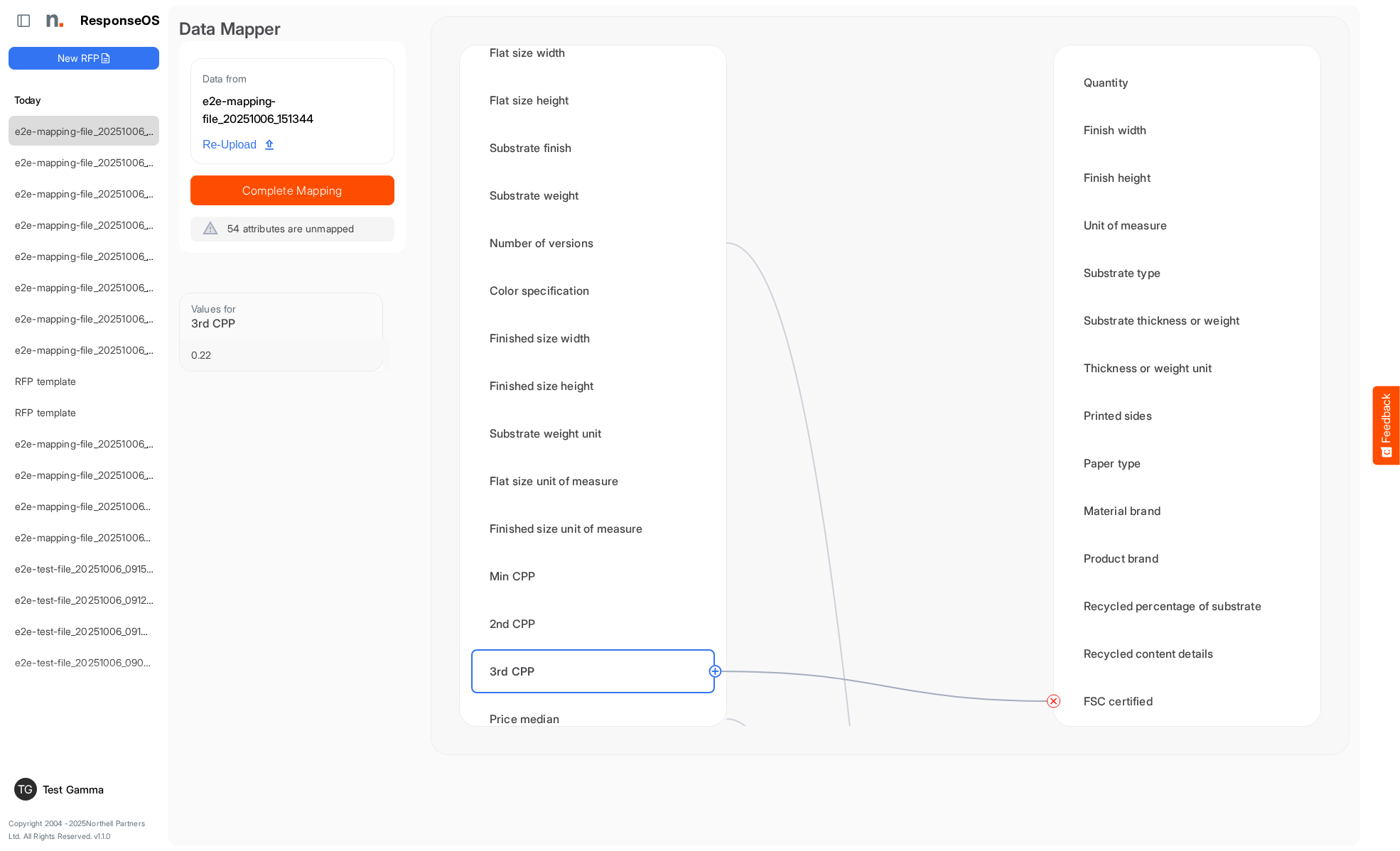
click at [1053, 701] on circle at bounding box center [1053, 701] width 17 height 17
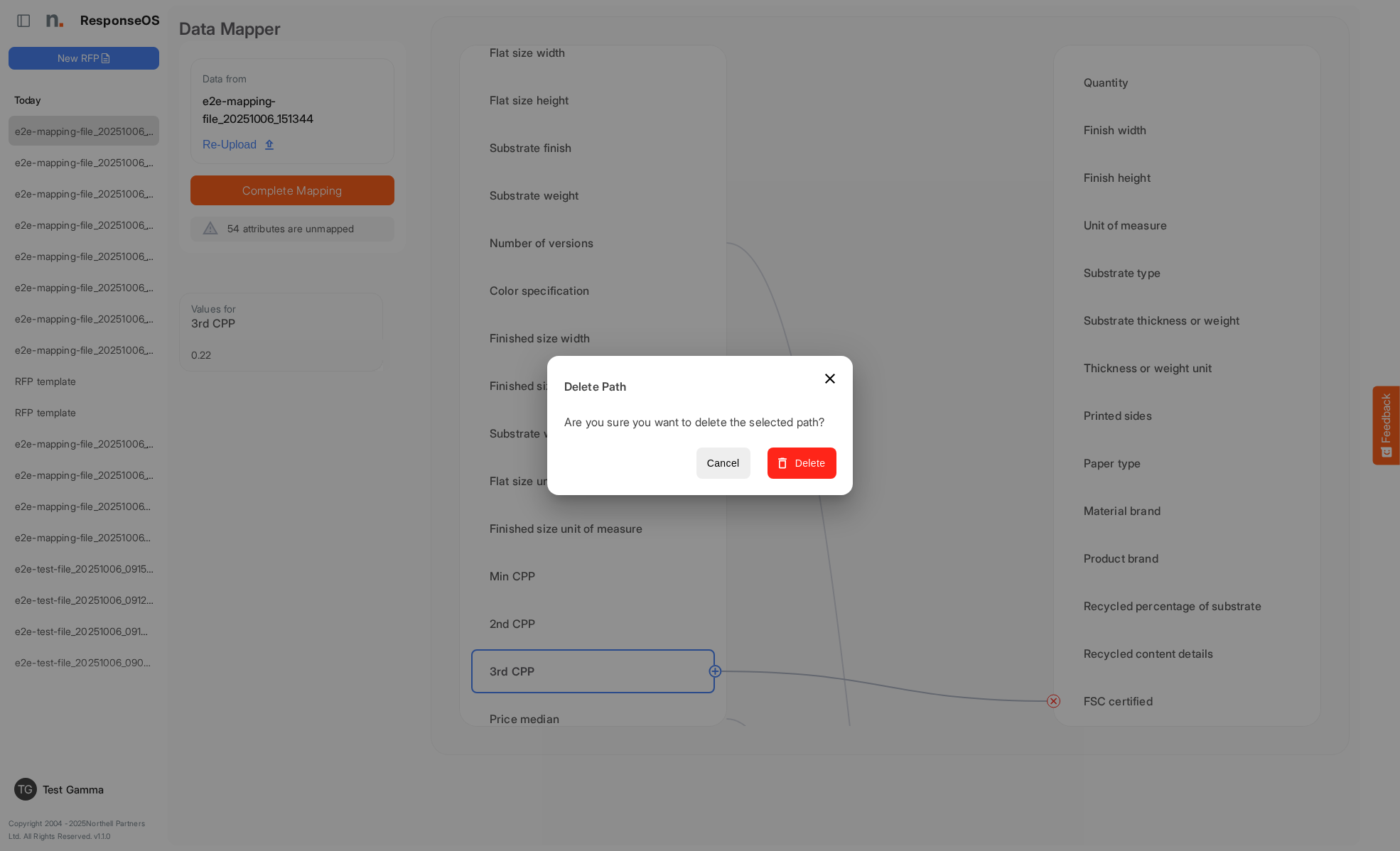
click at [806, 471] on span "Delete" at bounding box center [802, 463] width 48 height 18
click at [597, 704] on div "Price median" at bounding box center [593, 719] width 244 height 44
